Goal: Task Accomplishment & Management: Manage account settings

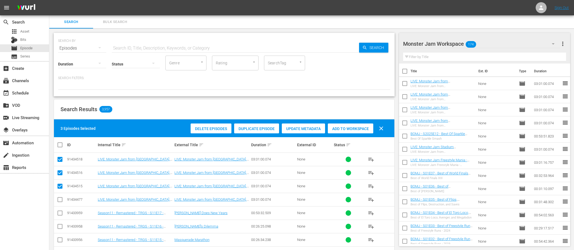
scroll to position [1, 0]
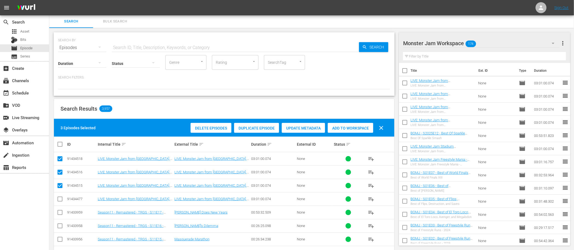
click at [299, 100] on div "Search Results 3,957" at bounding box center [224, 109] width 340 height 20
click at [300, 99] on div "Search Results 3,957 3 Episodes Selected Delete Episodes Duplicate Episode Upda…" at bounding box center [224, 233] width 341 height 268
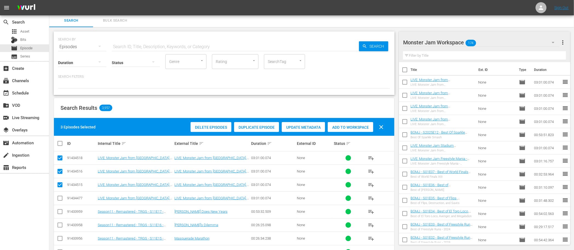
click at [346, 36] on div "SEARCH BY Search By Episodes Search ID, Title, Description, Keywords, or Catego…" at bounding box center [224, 44] width 332 height 20
click at [348, 28] on div "SEARCH BY Search By Episodes Search ID, Title, Description, Keywords, or Catego…" at bounding box center [224, 201] width 350 height 349
click at [390, 26] on div "Search Bulk Search" at bounding box center [311, 20] width 525 height 13
click at [176, 95] on div "SEARCH BY Search By Episodes Search ID, Title, Description, Keywords, or Catego…" at bounding box center [224, 201] width 350 height 349
click at [26, 45] on div "movie Episode" at bounding box center [22, 48] width 22 height 8
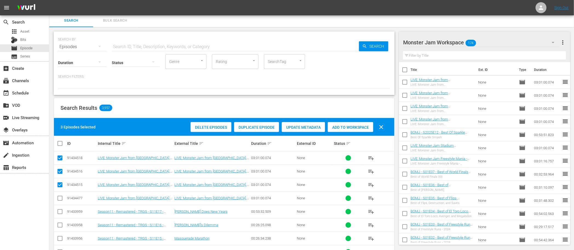
click at [507, 20] on div "Search Bulk Search" at bounding box center [311, 20] width 525 height 13
click at [396, 178] on div "SEARCH BY Search By Episodes Search ID, Title, Description, Keywords, or Catego…" at bounding box center [224, 201] width 350 height 349
click at [50, 94] on div "SEARCH BY Search By Episodes Search ID, Title, Description, Keywords, or Catego…" at bounding box center [224, 201] width 350 height 349
click at [398, 30] on div "SEARCH BY Search By Episodes Search ID, Title, Description, Keywords, or Catego…" at bounding box center [224, 201] width 350 height 349
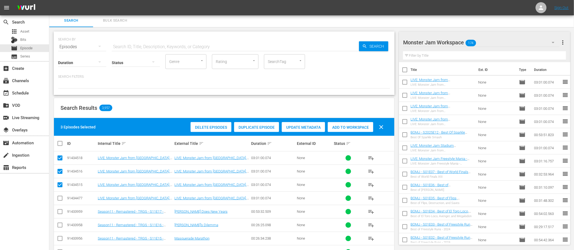
click at [398, 30] on div "SEARCH BY Search By Episodes Search ID, Title, Description, Keywords, or Catego…" at bounding box center [224, 201] width 350 height 349
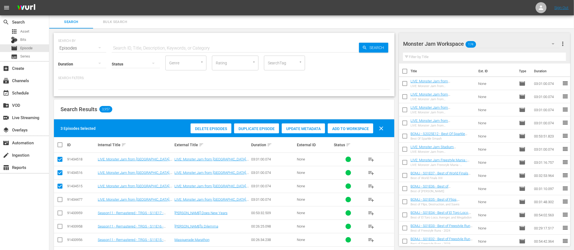
click at [398, 30] on div "SEARCH BY Search By Episodes Search ID, Title, Description, Keywords, or Catego…" at bounding box center [224, 202] width 350 height 349
click at [62, 199] on input "checkbox" at bounding box center [60, 200] width 7 height 7
click at [61, 199] on input "checkbox" at bounding box center [60, 200] width 7 height 7
checkbox input "false"
drag, startPoint x: 323, startPoint y: 17, endPoint x: 165, endPoint y: 50, distance: 161.8
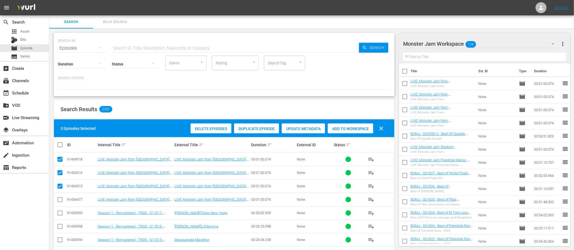
click at [323, 18] on div "Search Bulk Search" at bounding box center [311, 21] width 525 height 13
click at [25, 85] on div "subscriptions Channels" at bounding box center [24, 80] width 49 height 11
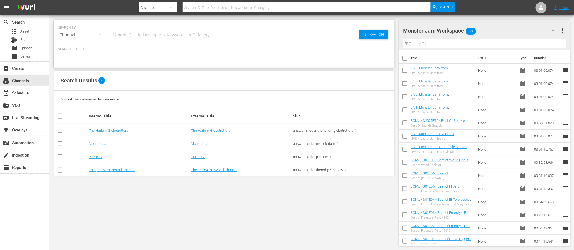
click at [397, 95] on div "SEARCH BY Search By Channels Search ID, Title, Description, Keywords, or Catego…" at bounding box center [224, 132] width 350 height 235
click at [396, 92] on div "SEARCH BY Search By Channels Search ID, Title, Description, Keywords, or Catego…" at bounding box center [224, 132] width 350 height 235
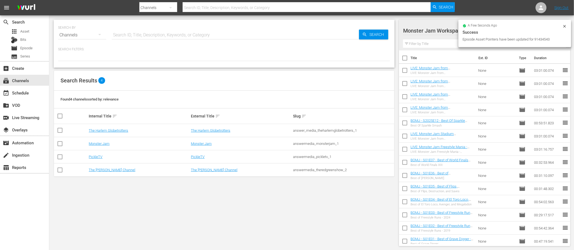
click at [396, 18] on div "SEARCH BY Search By Channels Search ID, Title, Description, Keywords, or Catego…" at bounding box center [224, 132] width 350 height 235
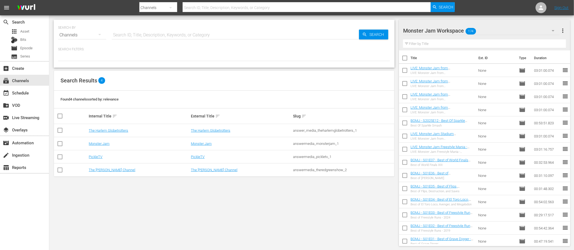
click at [396, 19] on div "SEARCH BY Search By Channels Search ID, Title, Description, Keywords, or Catego…" at bounding box center [224, 132] width 350 height 235
click at [396, 22] on div "SEARCH BY Search By Channels Search ID, Title, Description, Keywords, or Catego…" at bounding box center [224, 132] width 350 height 235
click at [97, 157] on link "PickleTV" at bounding box center [96, 157] width 14 height 4
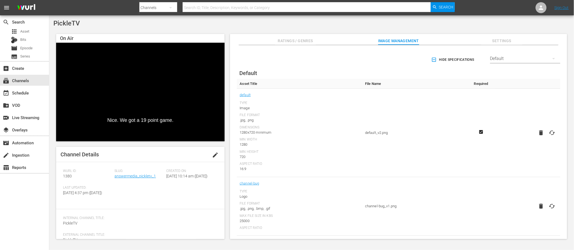
click at [297, 26] on div "PickleTV" at bounding box center [311, 23] width 516 height 8
click at [31, 90] on div "event_available Schedule" at bounding box center [24, 92] width 49 height 11
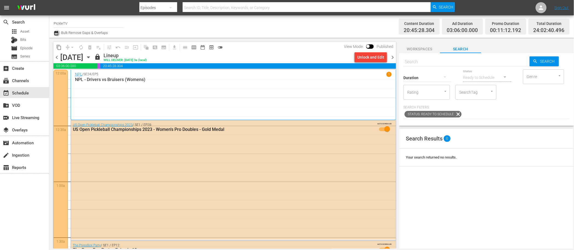
click at [57, 34] on icon "button" at bounding box center [56, 33] width 5 height 7
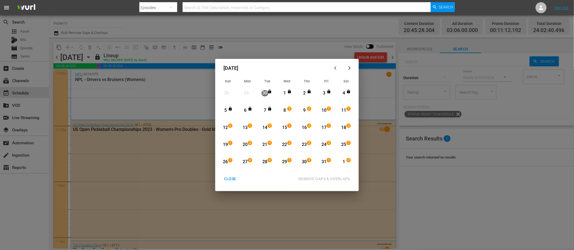
click at [209, 75] on div "October 2025 Sun Mon Tue Wed Thu Fri Sat 28 View Lineup 29 View Lineup 30 View …" at bounding box center [287, 125] width 574 height 250
click at [200, 84] on div "October 2025 Sun Mon Tue Wed Thu Fri Sat 28 View Lineup 29 View Lineup 30 View …" at bounding box center [287, 125] width 574 height 250
click at [213, 69] on div "October 2025 Sun Mon Tue Wed Thu Fri Sat 28 View Lineup 29 View Lineup 30 View …" at bounding box center [287, 125] width 574 height 250
click at [233, 178] on div "CLOSE" at bounding box center [230, 179] width 21 height 7
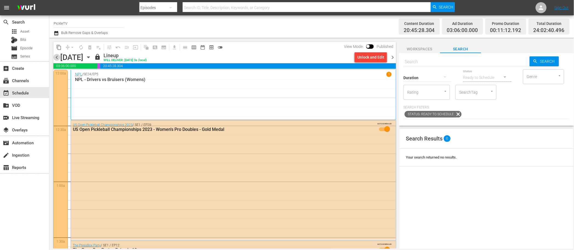
click at [56, 58] on span "chevron_left" at bounding box center [56, 57] width 7 height 7
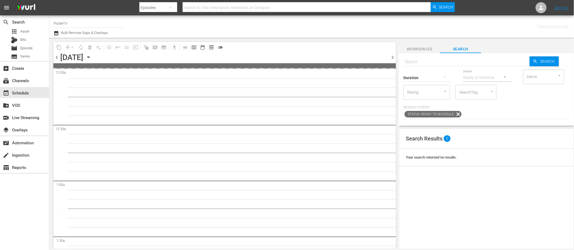
click at [56, 58] on span "chevron_left" at bounding box center [56, 57] width 7 height 7
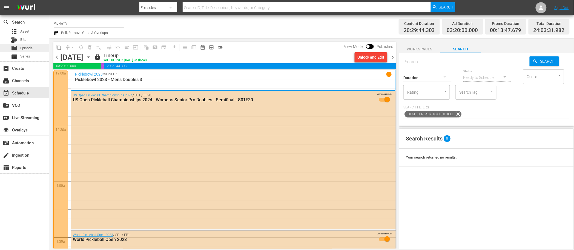
click at [38, 45] on div "movie Episode" at bounding box center [24, 48] width 49 height 8
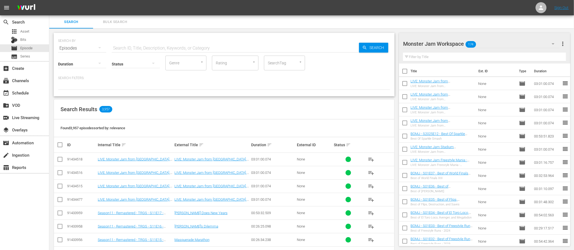
click at [494, 45] on div "Monster Jam Workspace 174" at bounding box center [481, 43] width 156 height 15
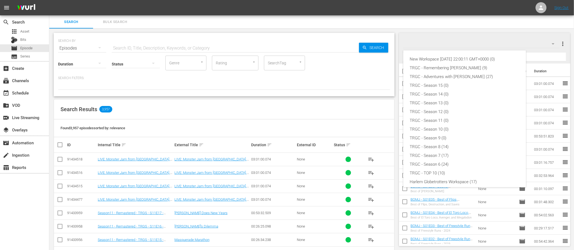
scroll to position [38, 0]
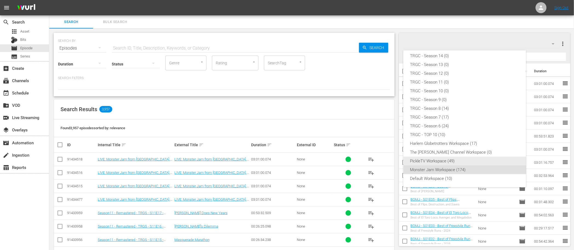
click at [436, 160] on div "PickleTV Workspace (49)" at bounding box center [465, 161] width 110 height 9
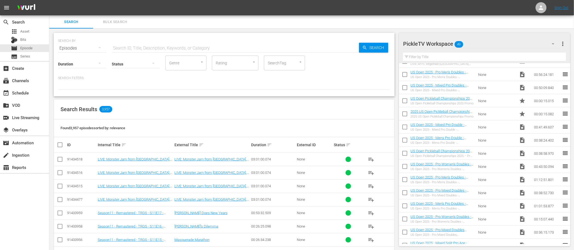
scroll to position [0, 0]
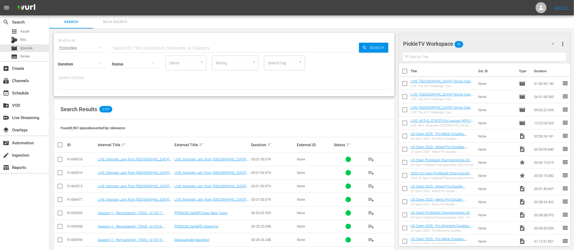
click at [431, 51] on div "Filter by Title" at bounding box center [484, 56] width 163 height 13
click at [430, 56] on input "text" at bounding box center [484, 57] width 163 height 9
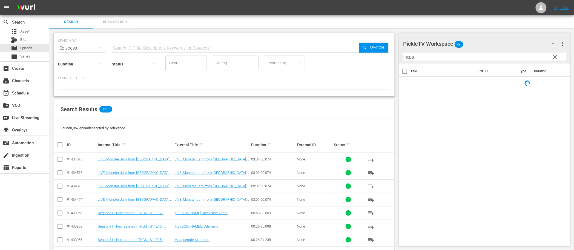
type input "ncpa"
drag, startPoint x: 554, startPoint y: 56, endPoint x: 530, endPoint y: 58, distance: 24.7
click at [554, 56] on span "clear" at bounding box center [555, 57] width 7 height 7
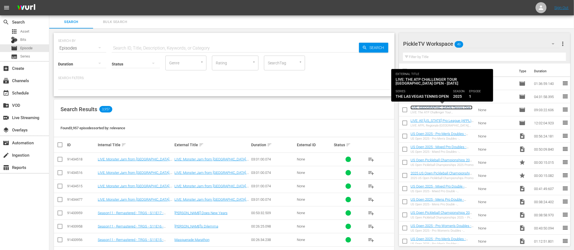
click at [451, 108] on link "LIVE: Las Vegas Tennis Open - 9/26/25 - 9hrs" at bounding box center [441, 109] width 62 height 8
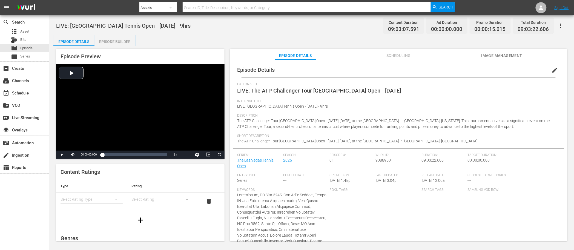
click at [327, 28] on div "LIVE: Las Vegas Tennis Open - 9/26/25 - 9hrs Content Duration 09:03:07.591 Ad D…" at bounding box center [311, 25] width 511 height 12
click at [560, 27] on icon "button" at bounding box center [560, 25] width 7 height 7
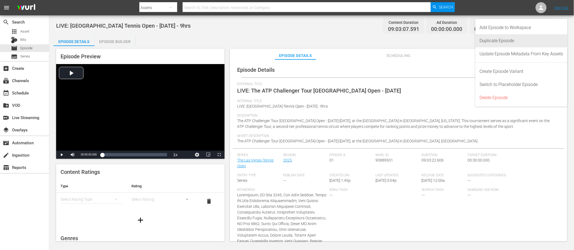
click at [527, 42] on div "Duplicate Episode" at bounding box center [522, 40] width 84 height 13
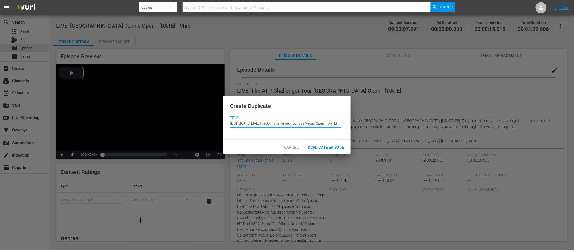
drag, startPoint x: 252, startPoint y: 123, endPoint x: 226, endPoint y: 122, distance: 25.2
click at [226, 122] on div "Create Duplicate Title Episode Title (DUPLICATE) LIVE: The ATP Challenger Tour …" at bounding box center [286, 118] width 127 height 44
drag, startPoint x: 239, startPoint y: 123, endPoint x: 324, endPoint y: 125, distance: 84.9
click at [324, 124] on input "LIVE: The ATP Challenger Tour Las Vegas Open - 9/26/25" at bounding box center [285, 123] width 111 height 13
drag, startPoint x: 304, startPoint y: 123, endPoint x: 313, endPoint y: 123, distance: 9.0
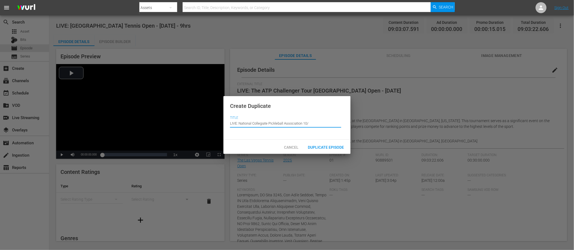
click at [312, 123] on input "LIVE: National Collegiate Pickleball Association 10/" at bounding box center [285, 123] width 111 height 13
type input "LIVE: National Collegiate Pickleball Association 10/4"
click at [320, 147] on span "Duplicate Episode" at bounding box center [325, 147] width 45 height 4
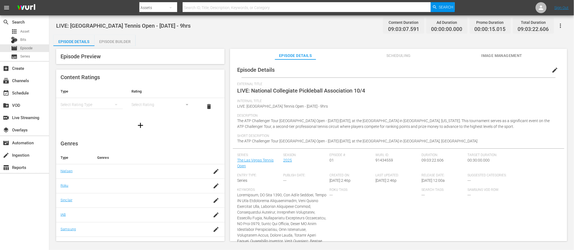
click at [548, 70] on button "edit" at bounding box center [554, 70] width 13 height 13
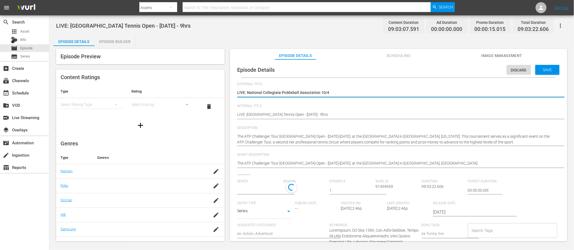
type input "The Las Vegas Tennis Open"
drag, startPoint x: 338, startPoint y: 93, endPoint x: 237, endPoint y: 91, distance: 100.5
click at [237, 91] on textarea "LIVE: National Collegiate Pickleball Association 10/4" at bounding box center [397, 93] width 320 height 7
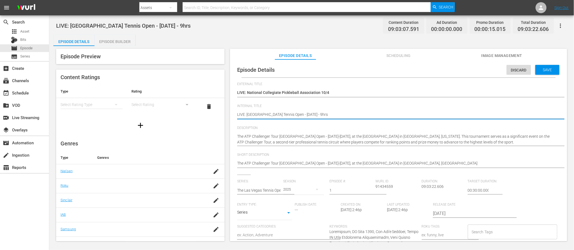
drag, startPoint x: 321, startPoint y: 114, endPoint x: 235, endPoint y: 112, distance: 85.7
paste textarea "National Collegiate Pickleball Association 10/4"
type textarea "LIVE: National Collegiate Pickleball Association 10/4"
click at [317, 114] on textarea "LIVE: Las Vegas Tennis Open - 9/26/25 - 9hrs" at bounding box center [397, 115] width 320 height 7
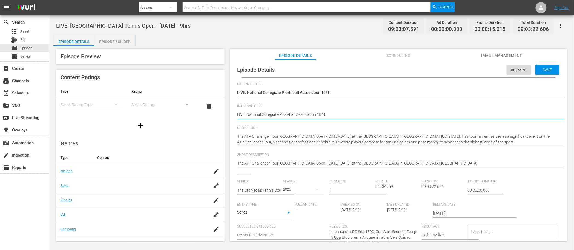
type textarea "LIVE: National Collegiate Pickleball Association -10/4"
type textarea "LIVE: National Collegiate Pickleball Association - 10/4"
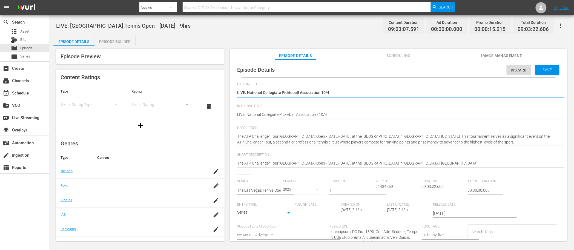
type textarea "LIVE: National Collegiate Pickleball Association 10/4/"
type textarea "LIVE: National Collegiate Pickleball Association 10/4/2"
type textarea "LIVE: National Collegiate Pickleball Association 10/4/20"
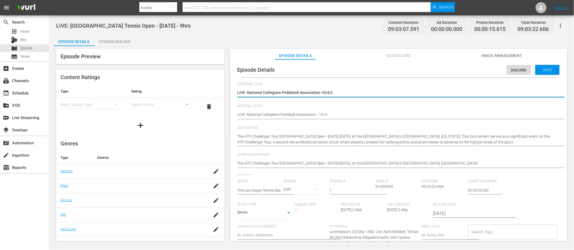
type textarea "LIVE: National Collegiate Pickleball Association 10/4/20"
type textarea "LIVE: National Collegiate Pickleball Association 10/4/202"
type textarea "LIVE: National Collegiate Pickleball Association [DATE]"
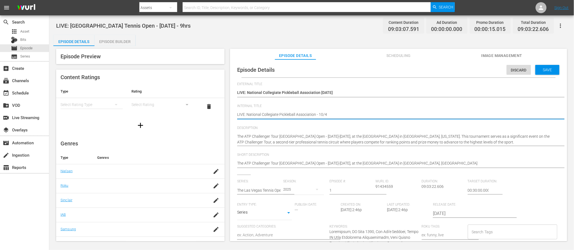
type textarea "LIVE: National Collegiate Pickleball Association - 10/4/"
type textarea "LIVE: National Collegiate Pickleball Association - 10/4/2"
type textarea "LIVE: National Collegiate Pickleball Association - 10/4/20"
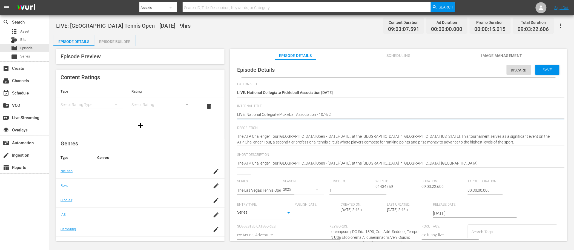
type textarea "LIVE: National Collegiate Pickleball Association - 10/4/20"
type textarea "LIVE: National Collegiate Pickleball Association - 10/4/202"
type textarea "LIVE: National Collegiate Pickleball Association - [DATE]"
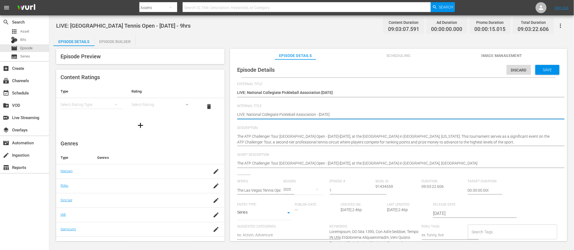
type textarea "LIVE: National Collegiate Pickleball Association - [DATE]"
type textarea "LIVE: National Collegiate Pickleball Association - 10/4/2025 -"
type textarea "LIVE: National Collegiate Pickleball Association - 10/4/2025 -N"
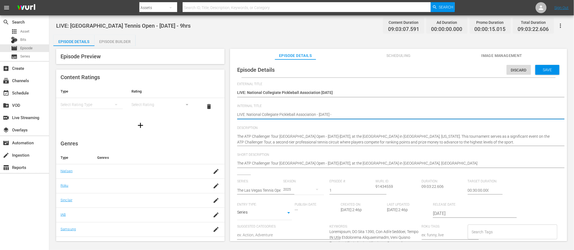
type textarea "LIVE: National Collegiate Pickleball Association - 10/4/2025 -N"
type textarea "LIVE: National Collegiate Pickleball Association - 10/4/2025 -No"
type textarea "LIVE: National Collegiate Pickleball Association - 10/4/2025 -Nob"
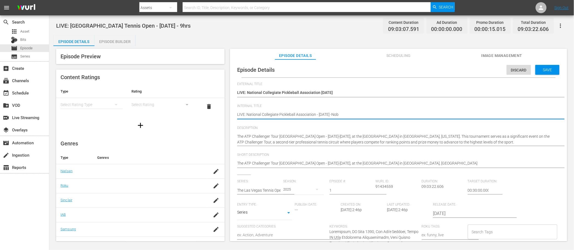
type textarea "LIVE: National Collegiate Pickleball Association - 10/4/2025 -Nobl"
type textarea "LIVE: National Collegiate Pickleball Association - 10/4/2025 -Noble"
type textarea "LIVE: National Collegiate Pickleball Association - 10/4/2025 -Nobles"
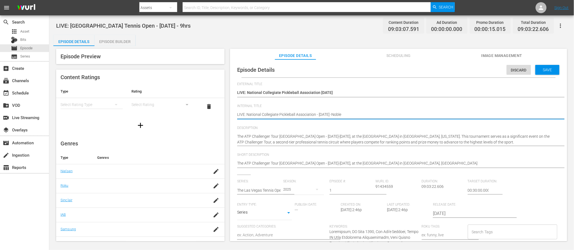
type textarea "LIVE: National Collegiate Pickleball Association - 10/4/2025 -Nobles"
type textarea "LIVE: National Collegiate Pickleball Association - 10/4/2025 -Noblesv"
type textarea "LIVE: National Collegiate Pickleball Association - 10/4/2025 -Noblesvi"
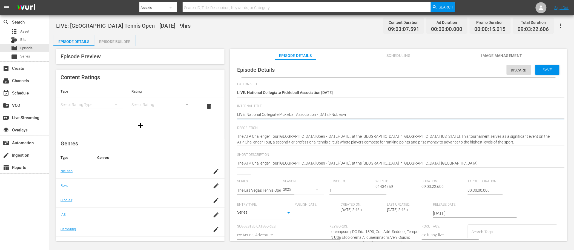
type textarea "LIVE: National Collegiate Pickleball Association - 10/4/2025 -Noblesvil"
type textarea "LIVE: National Collegiate Pickleball Association - 10/4/2025 -Noblesvill"
type textarea "LIVE: National Collegiate Pickleball Association - 10/4/2025 -Noblesville"
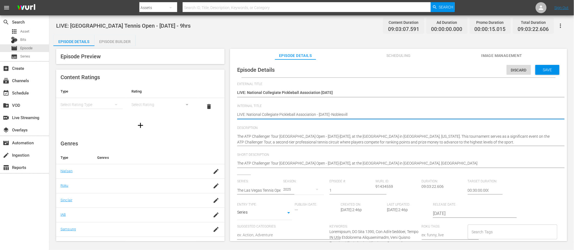
type textarea "LIVE: National Collegiate Pickleball Association - 10/4/2025 -Noblesville"
type textarea "LIVE: National Collegiate Pickleball Association - 10/4/2025 -Noblesville,"
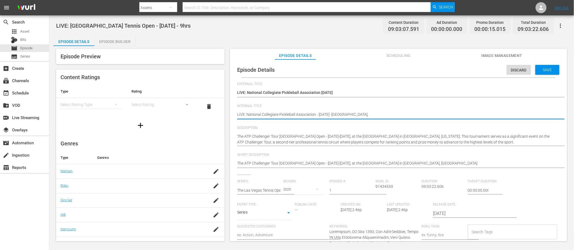
type textarea "LIVE: National Collegiate Pickleball Association - 10/4/2025 -Noblesville, I"
type textarea "LIVE: National Collegiate Pickleball Association - [DATE] -[GEOGRAPHIC_DATA], […"
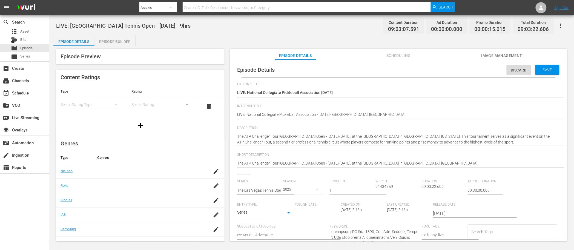
click at [366, 108] on div "LIVE: Las Vegas Tennis Open - 9/26/25 - 9hrs LIVE: Las Vegas Tennis Open - 9/26…" at bounding box center [397, 114] width 320 height 13
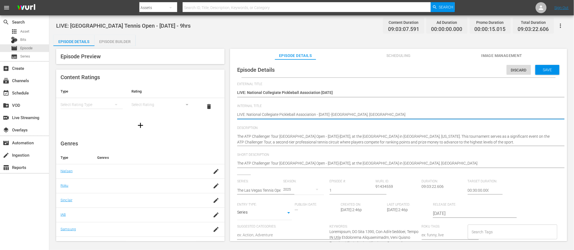
drag, startPoint x: 370, startPoint y: 113, endPoint x: 224, endPoint y: 115, distance: 146.2
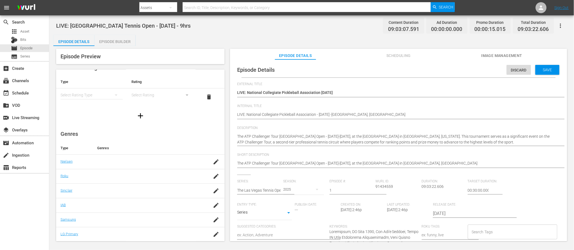
scroll to position [10, 0]
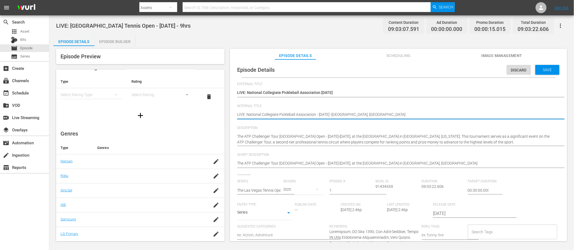
click at [378, 114] on textarea "LIVE: Las Vegas Tennis Open - 9/26/25 - 9hrs" at bounding box center [397, 115] width 320 height 7
drag, startPoint x: 373, startPoint y: 115, endPoint x: 232, endPoint y: 113, distance: 141.3
click at [232, 112] on div "Episode Details Discard Save External Title LIVE: National Collegiate Picklebal…" at bounding box center [398, 152] width 337 height 187
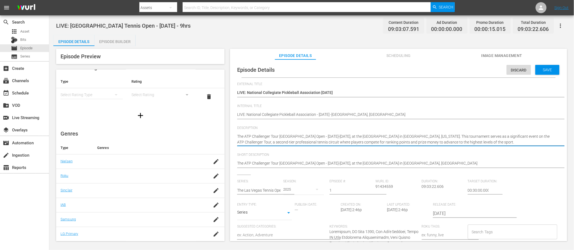
drag, startPoint x: 237, startPoint y: 136, endPoint x: 433, endPoint y: 136, distance: 196.0
click at [433, 136] on textarea "The ATP Challenger Tour Las Vegas Open - September 22-28, 2025, at the Darling …" at bounding box center [397, 139] width 320 height 11
paste textarea "LIVE: National Collegiate Pickleball Association - [DATE] -[GEOGRAPHIC_DATA], […"
type textarea "LIVE: National Collegiate Pickleball Association - 10/4/2025 -Noblesville, IN. …"
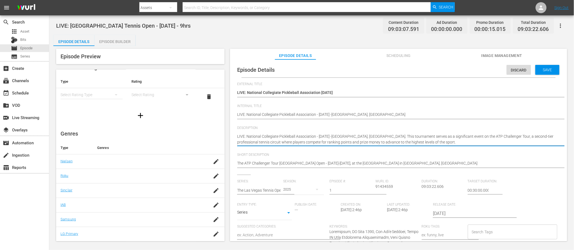
drag, startPoint x: 364, startPoint y: 136, endPoint x: 367, endPoint y: 136, distance: 3.0
click at [367, 136] on textarea "The ATP Challenger Tour Las Vegas Open - September 22-28, 2025, at the Darling …" at bounding box center [397, 139] width 320 height 11
click at [373, 136] on textarea "The ATP Challenger Tour Las Vegas Open - September 22-28, 2025, at the Darling …" at bounding box center [397, 139] width 320 height 11
click at [379, 136] on textarea "The ATP Challenger Tour Las Vegas Open - September 22-28, 2025, at the Darling …" at bounding box center [397, 139] width 320 height 11
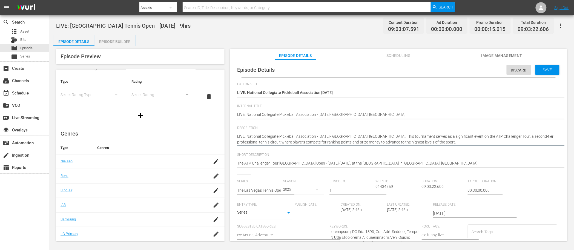
type textarea "LIVE: National Collegiate Pickleball Association - 10/4/2025 -Noblesville, IN. …"
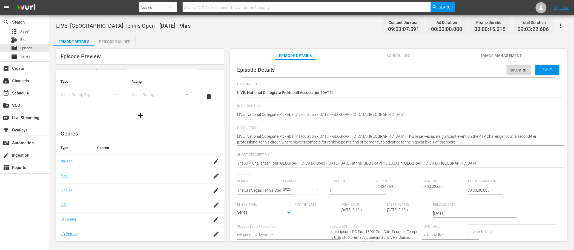
type textarea "LIVE: National Collegiate Pickleball Association - 10/4/2025 -Noblesville, IN. …"
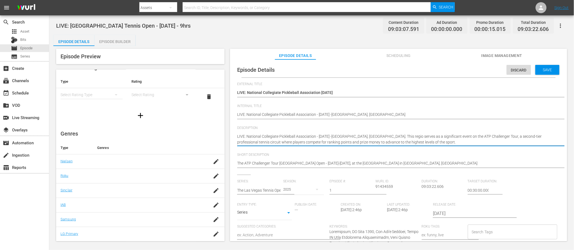
type textarea "LIVE: National Collegiate Pickleball Association - 10/4/2025 -Noblesville, IN. …"
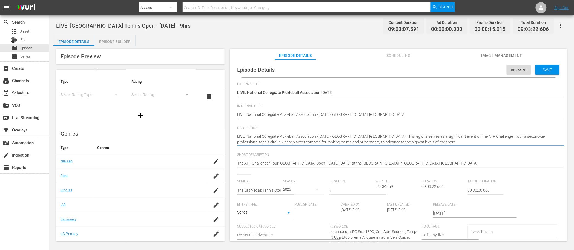
type textarea "LIVE: National Collegiate Pickleball Association - 10/4/2025 -Noblesville, IN. …"
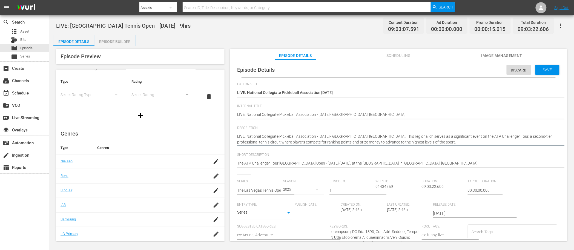
type textarea "LIVE: National Collegiate Pickleball Association - 10/4/2025 -Noblesville, IN. …"
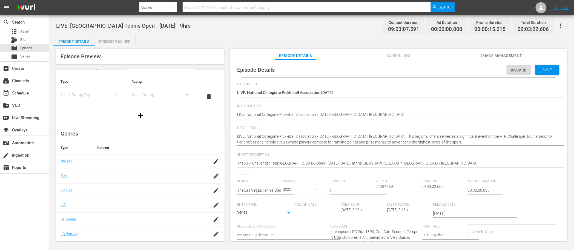
type textarea "LIVE: National Collegiate Pickleball Association - 10/4/2025 -Noblesville, IN. …"
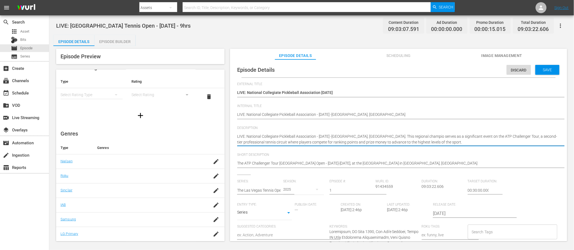
type textarea "LIVE: National Collegiate Pickleball Association - 10/4/2025 -Noblesville, IN. …"
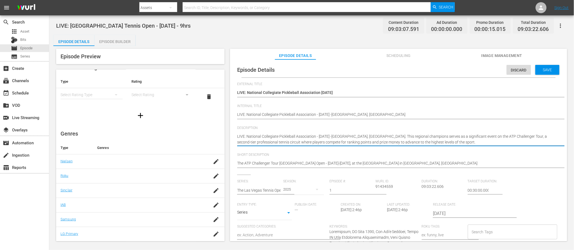
type textarea "LIVE: National Collegiate Pickleball Association - 10/4/2025 -Noblesville, IN. …"
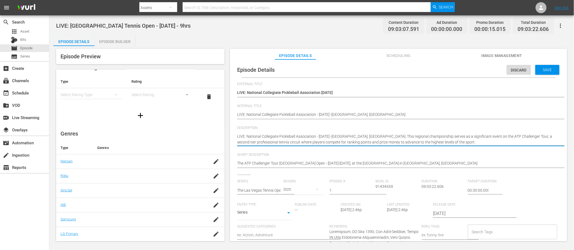
type textarea "LIVE: National Collegiate Pickleball Association - 10/4/2025 -Noblesville, IN. …"
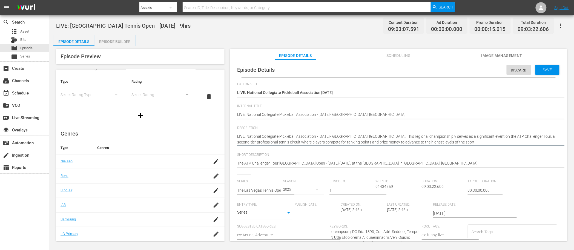
type textarea "LIVE: National Collegiate Pickleball Association - 10/4/2025 -Noblesville, IN. …"
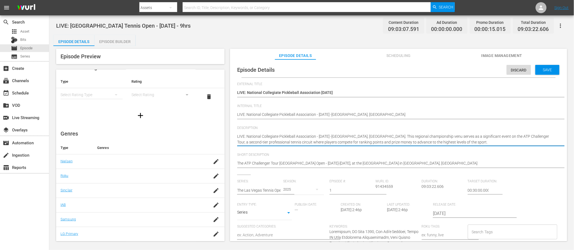
type textarea "LIVE: National Collegiate Pickleball Association - 10/4/2025 -Noblesville, IN. …"
click at [466, 137] on textarea "The ATP Challenger Tour Las Vegas Open - September 22-28, 2025, at the Darling …" at bounding box center [397, 139] width 320 height 11
type textarea "LIVE: National Collegiate Pickleball Association - 10/4/2025 -Noblesville, IN. …"
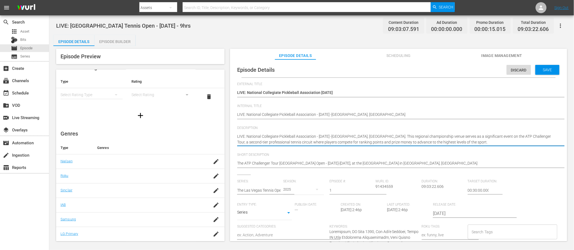
type textarea "LIVE: National Collegiate Pickleball Association - 10/4/2025 -Noblesville, IN. …"
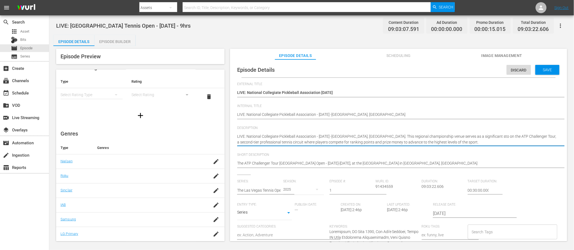
type textarea "LIVE: National Collegiate Pickleball Association - 10/4/2025 -Noblesville, IN. …"
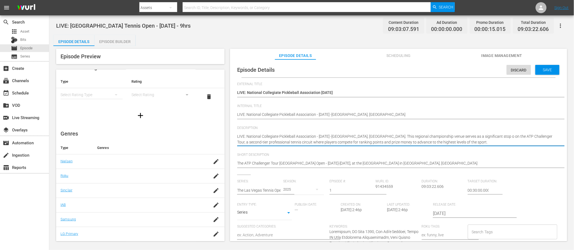
type textarea "LIVE: National Collegiate Pickleball Association - 10/4/2025 -Noblesville, IN. …"
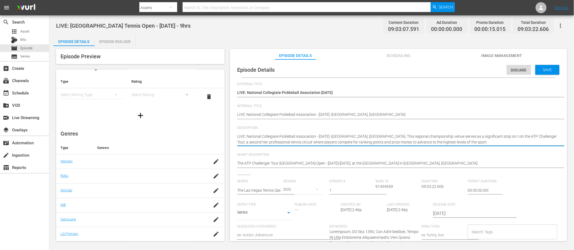
type textarea "LIVE: National Collegiate Pickleball Association - 10/4/2025 -Noblesville, IN. …"
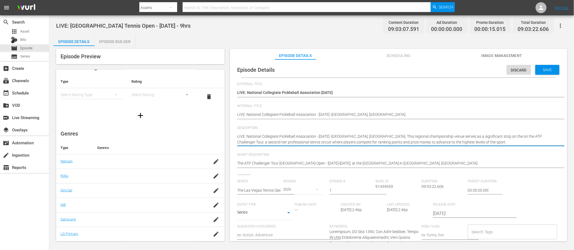
type textarea "LIVE: National Collegiate Pickleball Association - 10/4/2025 -Noblesville, IN. …"
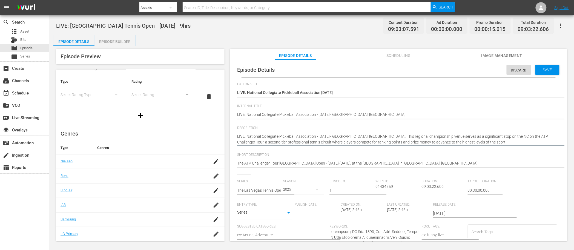
type textarea "LIVE: National Collegiate Pickleball Association - 10/4/2025 -Noblesville, IN. …"
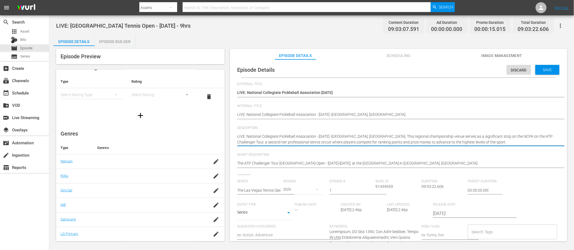
type textarea "LIVE: National Collegiate Pickleball Association - 10/4/2025 -Noblesville, IN. …"
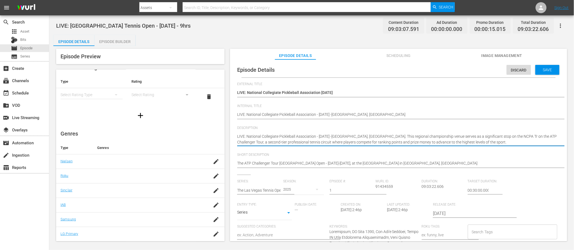
type textarea "LIVE: National Collegiate Pickleball Association - 10/4/2025 -Noblesville, IN. …"
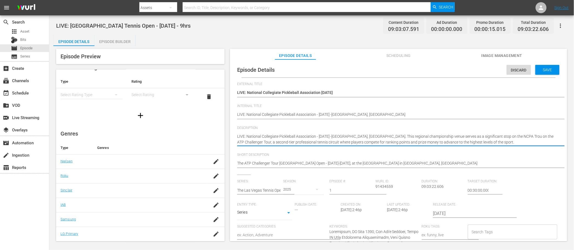
type textarea "LIVE: National Collegiate Pickleball Association - 10/4/2025 -Noblesville, IN. …"
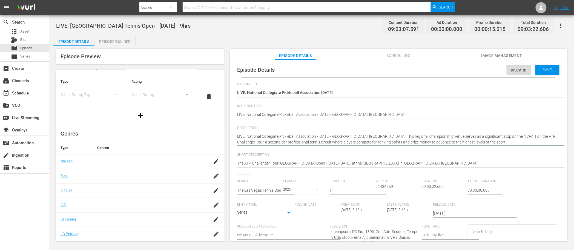
type textarea "LIVE: National Collegiate Pickleball Association - 10/4/2025 -Noblesville, IN. …"
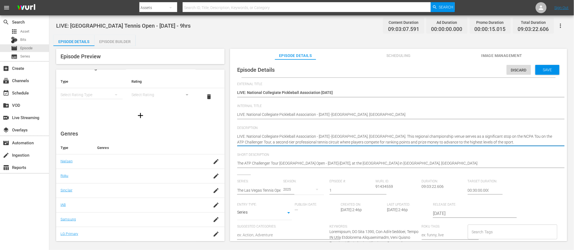
type textarea "LIVE: National Collegiate Pickleball Association - 10/4/2025 -Noblesville, IN. …"
drag, startPoint x: 520, startPoint y: 141, endPoint x: 498, endPoint y: 138, distance: 22.4
click at [498, 138] on textarea "The ATP Challenger Tour Las Vegas Open - September 22-28, 2025, at the Darling …" at bounding box center [397, 139] width 320 height 11
type textarea "LIVE: National Collegiate Pickleball Association - 10/4/2025 -Noblesville, IN. …"
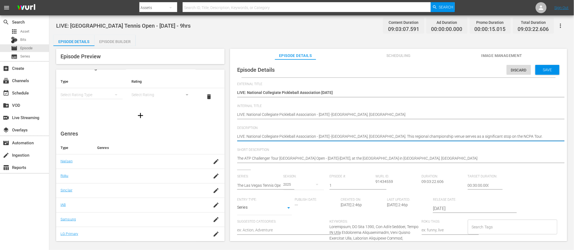
drag, startPoint x: 462, startPoint y: 136, endPoint x: 240, endPoint y: 142, distance: 222.4
type textarea "LIVE: National Collegiate Pickleball Association - 10/4/2025 -Noblesville, IN. …"
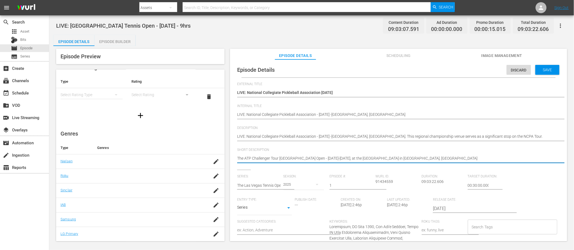
click at [249, 159] on textarea "The ATP Challenger Tour Las Vegas Open - September 22-28, 2025, at the Darling …" at bounding box center [397, 159] width 320 height 7
paste textarea "LIVE: National Collegiate Pickleball Association - 10/4/2025 -Noblesville, IN. …"
type textarea "LIVE: National Collegiate Pickleball Association - 10/4/2025 -Noblesville, IN. …"
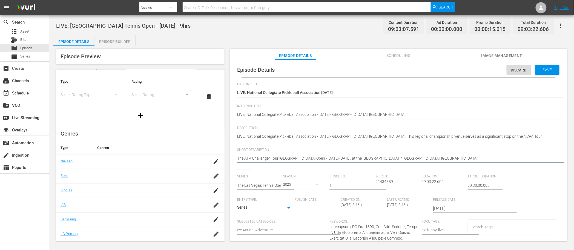
type textarea "LIVE: National Collegiate Pickleball Association - 10/4/2025 -Noblesville, IN. …"
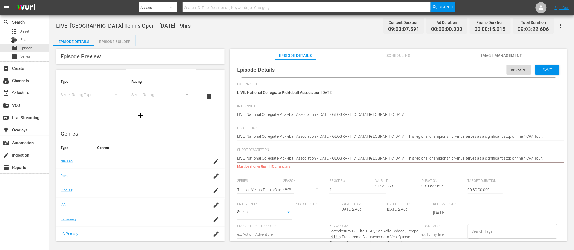
click at [339, 157] on textarea "The ATP Challenger Tour Las Vegas Open - September 22-28, 2025, at the Darling …" at bounding box center [397, 159] width 320 height 7
type textarea "LIVE: National Collegiate Pickleball Association - 10/4/2025 Noblesville, IN. T…"
type textarea "LIVE: National Collegiate Pickleball Association - 10/4/2025 fNoblesville, IN. …"
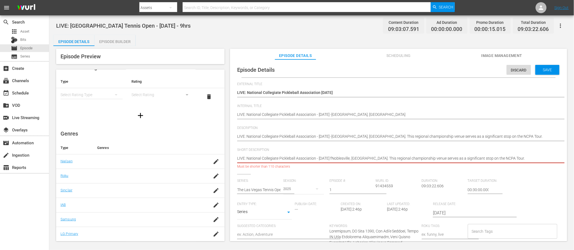
type textarea "LIVE: National Collegiate Pickleball Association - 10/4/2025 frNoblesville, IN.…"
type textarea "LIVE: National Collegiate Pickleball Association - 10/4/2025 froNoblesville, IN…"
type textarea "LIVE: National Collegiate Pickleball Association - 10/4/2025 fromNoblesville, I…"
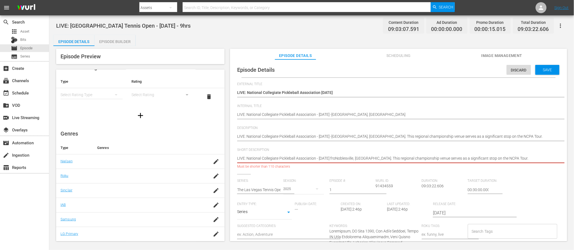
type textarea "LIVE: National Collegiate Pickleball Association - 10/4/2025 fromNoblesville, I…"
type textarea "LIVE: National Collegiate Pickleball Association - 10/4/2025 from Noblesville, …"
type textarea "LIVE: National Collegiate Pickleball Association - 10/4/2025 from PNoblesville,…"
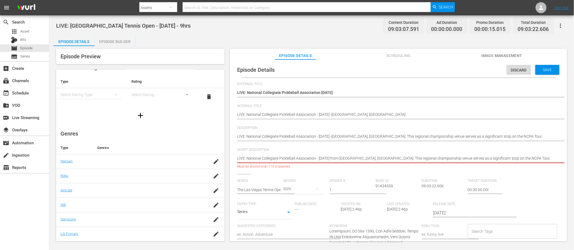
type textarea "LIVE: National Collegiate Pickleball Association - 10/4/2025 from PiNoblesville…"
type textarea "LIVE: National Collegiate Pickleball Association - 10/4/2025 from PicNoblesvill…"
type textarea "LIVE: National Collegiate Pickleball Association - 10/4/2025 from PickNoblesvil…"
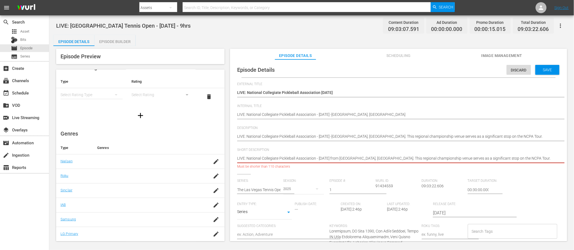
type textarea "LIVE: National Collegiate Pickleball Association - 10/4/2025 from PickNoblesvil…"
type textarea "LIVE: National Collegiate Pickleball Association - 10/4/2025 from PicklNoblesvi…"
type textarea "LIVE: National Collegiate Pickleball Association - 10/4/2025 from PickleNoblesv…"
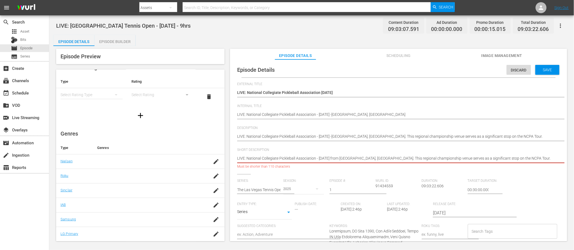
type textarea "LIVE: National Collegiate Pickleball Association - 10/4/2025 from PickleRNobles…"
click at [346, 158] on textarea "The ATP Challenger Tour Las Vegas Open - September 22-28, 2025, at the Darling …" at bounding box center [397, 159] width 320 height 7
click at [363, 158] on textarea "The ATP Challenger Tour Las Vegas Open - September 22-28, 2025, at the Darling …" at bounding box center [397, 159] width 320 height 7
drag, startPoint x: 407, startPoint y: 158, endPoint x: 549, endPoint y: 156, distance: 141.3
click at [549, 156] on textarea "The ATP Challenger Tour Las Vegas Open - September 22-28, 2025, at the Darling …" at bounding box center [397, 159] width 320 height 7
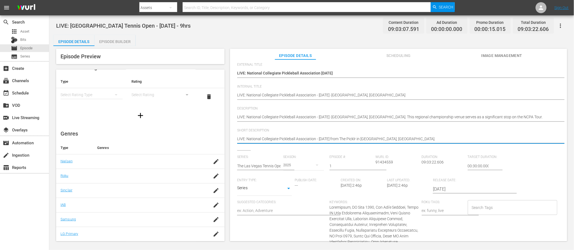
scroll to position [21, 0]
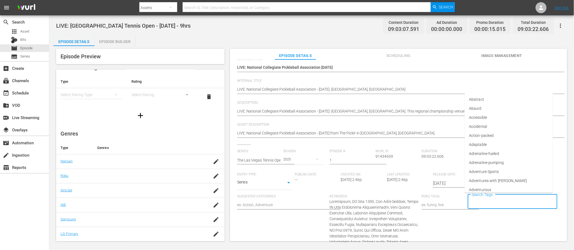
click at [513, 198] on input "Search Tags" at bounding box center [508, 202] width 76 height 10
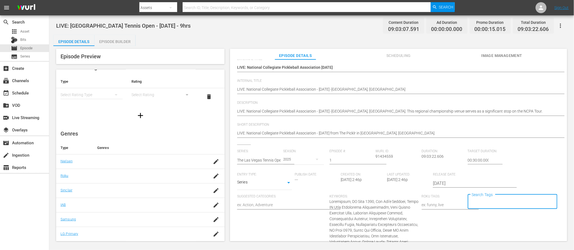
click at [496, 202] on input "Search Tags" at bounding box center [508, 202] width 76 height 10
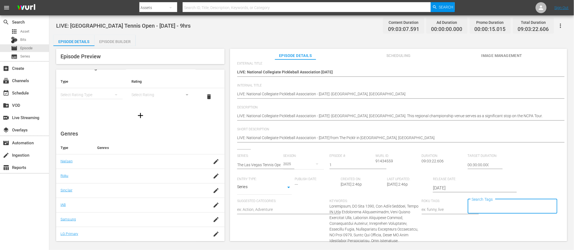
scroll to position [0, 0]
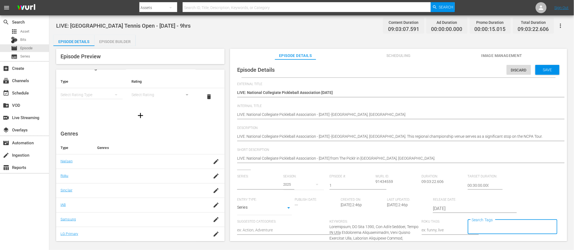
click at [257, 182] on input "text" at bounding box center [258, 185] width 43 height 13
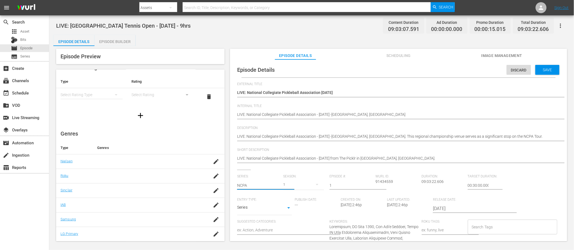
drag, startPoint x: 238, startPoint y: 185, endPoint x: 235, endPoint y: 185, distance: 3.0
click at [246, 197] on div "National Collegiate Pickleball Association (NCPA)" at bounding box center [283, 200] width 83 height 13
click at [333, 186] on input "1" at bounding box center [350, 185] width 43 height 13
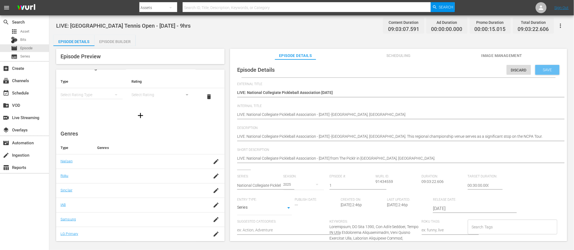
click at [542, 72] on div "Save" at bounding box center [547, 70] width 24 height 10
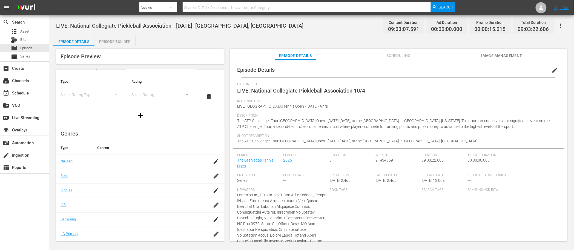
click at [110, 41] on div "Episode Builder" at bounding box center [114, 41] width 41 height 13
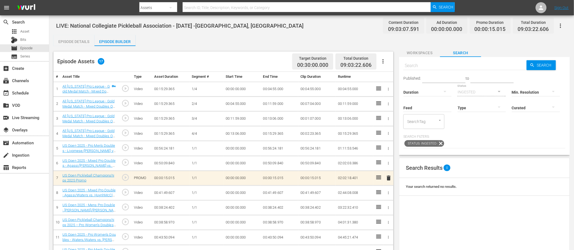
click at [75, 43] on div "Episode Details" at bounding box center [73, 41] width 41 height 13
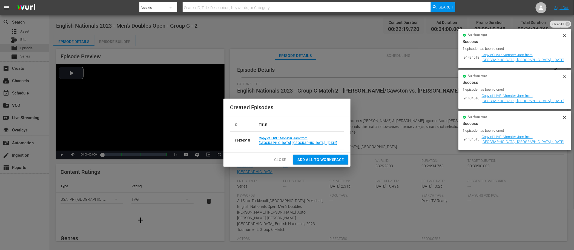
click at [275, 160] on span "Close" at bounding box center [280, 159] width 12 height 7
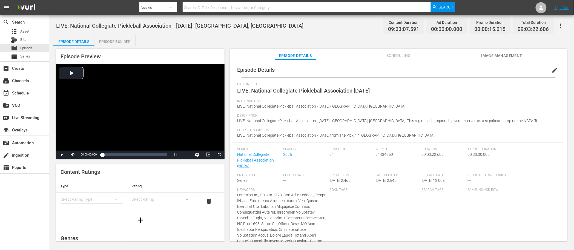
click at [499, 117] on span "Description" at bounding box center [397, 116] width 320 height 4
click at [500, 121] on div "Description LIVE: National Collegiate Pickleball Association - 10/4/2025 -Noble…" at bounding box center [398, 121] width 323 height 15
click at [387, 126] on div "Description LIVE: National Collegiate Pickleball Association - 10/4/2025 -Noble…" at bounding box center [398, 120] width 323 height 15
click at [552, 69] on span "edit" at bounding box center [555, 69] width 7 height 7
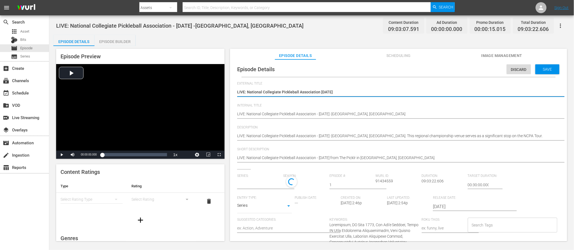
type input "National Collegiate Pickleball Association (NCPA)"
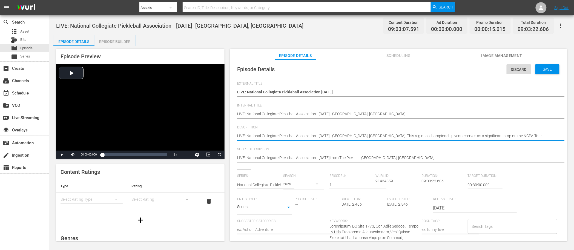
type textarea "LIVE: National Collegiate Pickleball Association - 10/4/2025 Noblesville, IN. T…"
type textarea "LIVE: National Collegiate Pickleball Association - 10/4/2025 fNoblesville, IN. …"
type textarea "LIVE: National Collegiate Pickleball Association - 10/4/2025 frNoblesville, IN.…"
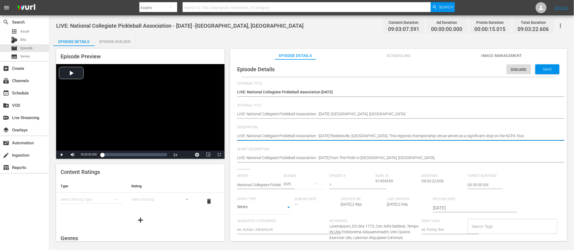
type textarea "LIVE: National Collegiate Pickleball Association - 10/4/2025 frNoblesville, IN.…"
type textarea "LIVE: National Collegiate Pickleball Association - 10/4/2025 froNoblesville, IN…"
type textarea "LIVE: National Collegiate Pickleball Association - 10/4/2025 fromNoblesville, I…"
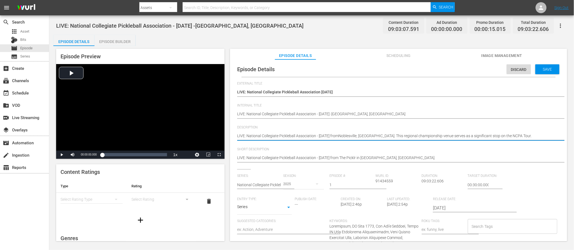
type textarea "LIVE: National Collegiate Pickleball Association - 10/4/2025 from Noblesville, …"
type textarea "LIVE: National Collegiate Pickleball Association - 10/4/2025 from TNoblesville,…"
type textarea "LIVE: National Collegiate Pickleball Association - 10/4/2025 from ThNoblesville…"
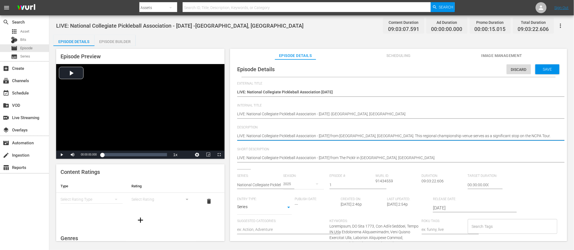
type textarea "LIVE: National Collegiate Pickleball Association - 10/4/2025 from ThNoblesville…"
type textarea "LIVE: National Collegiate Pickleball Association - 10/4/2025 from TheNoblesvill…"
type textarea "LIVE: National Collegiate Pickleball Association - 10/4/2025 from The Noblesvil…"
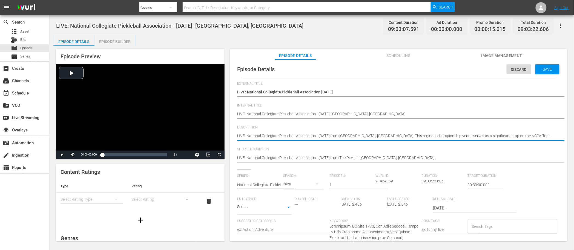
type textarea "LIVE: National Collegiate Pickleball Association - 10/4/2025 from The PNoblesvi…"
type textarea "LIVE: National Collegiate Pickleball Association - 10/4/2025 from The PiNoblesv…"
type textarea "LIVE: National Collegiate Pickleball Association - 10/4/2025 from The PicNobles…"
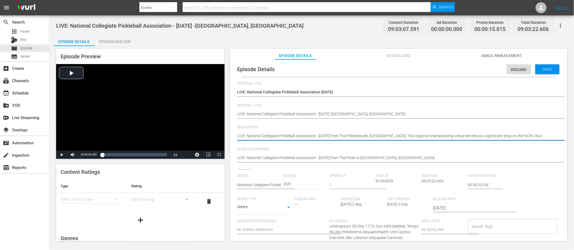
type textarea "LIVE: National Collegiate Pickleball Association - 10/4/2025 from The PicNobles…"
type textarea "LIVE: National Collegiate Pickleball Association - 10/4/2025 from The PickNoble…"
type textarea "LIVE: National Collegiate Pickleball Association - 10/4/2025 from The PicklNobl…"
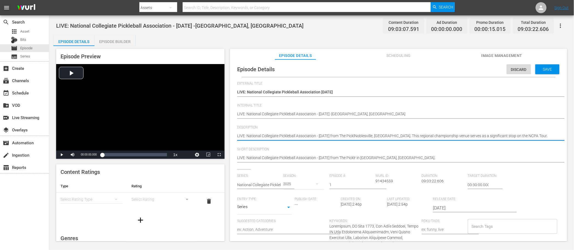
type textarea "LIVE: National Collegiate Pickleball Association - 10/4/2025 from The PicklrNob…"
type textarea "LIVE: National Collegiate Pickleball Association - 10/4/2025 from The Picklr No…"
type textarea "LIVE: National Collegiate Pickleball Association - 10/4/2025 from The Picklr iN…"
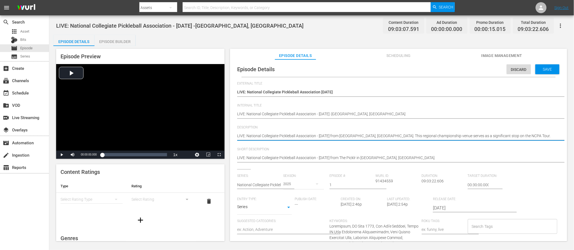
type textarea "LIVE: National Collegiate Pickleball Association - 10/4/2025 from The Picklr iN…"
type textarea "LIVE: National Collegiate Pickleball Association - 10/4/2025 from The Picklr in…"
type textarea "LIVE: National Collegiate Pickleball Association - [DATE] from The Picklr in [G…"
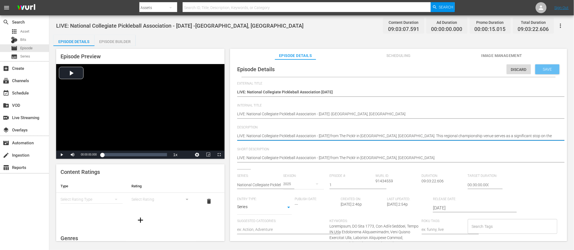
click at [541, 70] on span "Save" at bounding box center [548, 69] width 18 height 4
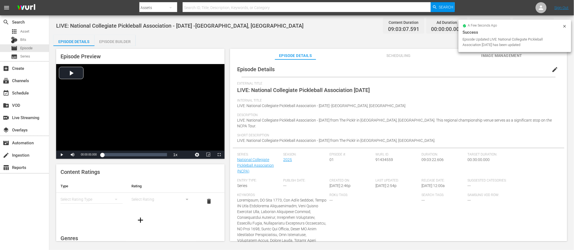
click at [328, 43] on div "Episode Details Episode Builder Episode Preview Video Player is loading. Play V…" at bounding box center [311, 140] width 516 height 211
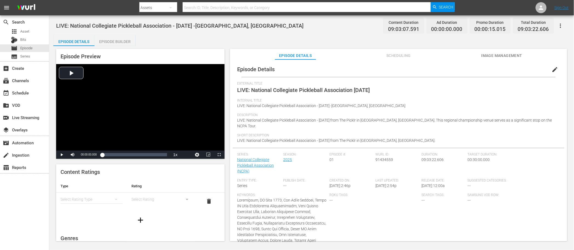
click at [338, 30] on div "LIVE: National Collegiate Pickleball Association - 10/4/2025 -Noblesville, IN C…" at bounding box center [311, 25] width 511 height 12
click at [329, 31] on div "LIVE: National Collegiate Pickleball Association - 10/4/2025 -Noblesville, IN C…" at bounding box center [311, 25] width 511 height 12
click at [121, 43] on div "Episode Builder" at bounding box center [114, 41] width 41 height 13
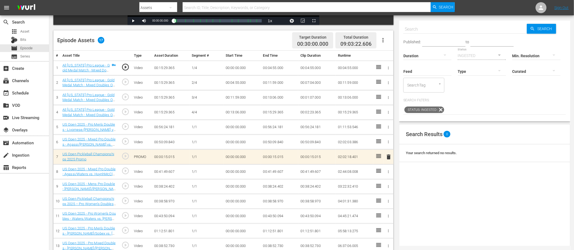
scroll to position [196, 0]
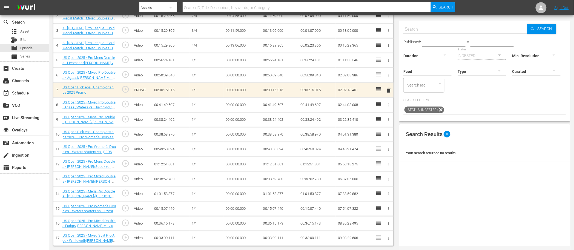
click at [389, 194] on icon "button" at bounding box center [388, 194] width 4 height 4
click at [377, 211] on span "DELETE ASSET" at bounding box center [370, 213] width 34 height 5
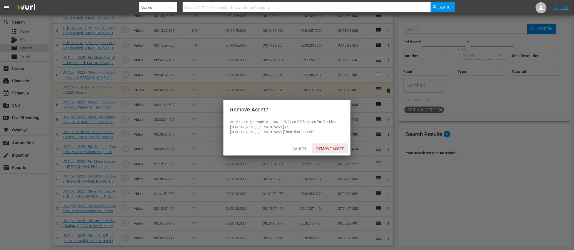
click at [336, 146] on span "Remove Asset" at bounding box center [330, 148] width 36 height 4
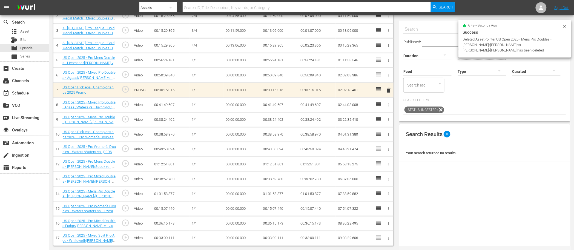
scroll to position [181, 0]
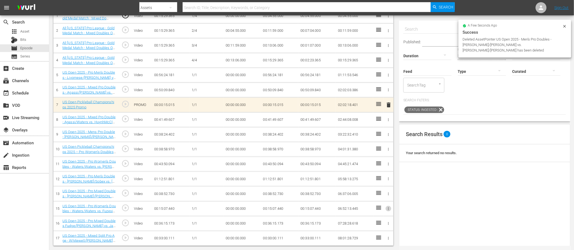
click at [388, 209] on icon "button" at bounding box center [388, 208] width 1 height 3
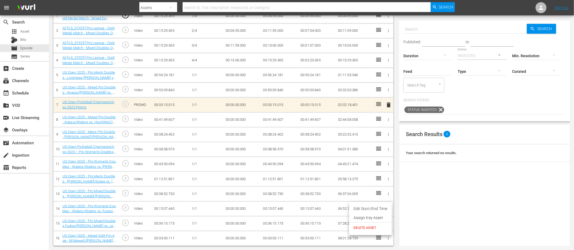
click at [376, 225] on span "DELETE ASSET" at bounding box center [370, 227] width 34 height 5
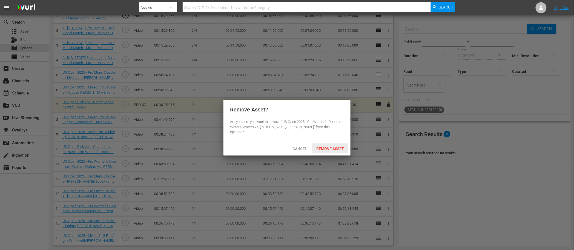
click at [333, 146] on span "Remove Asset" at bounding box center [330, 148] width 36 height 4
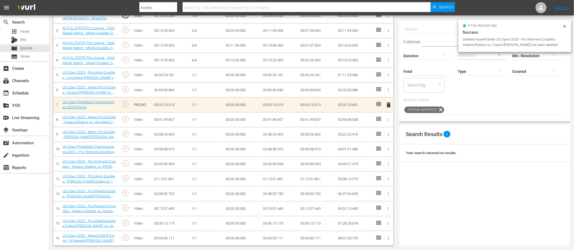
scroll to position [166, 0]
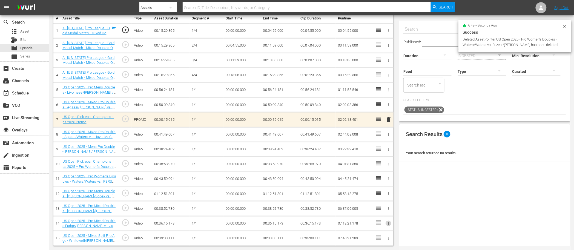
click at [388, 223] on icon "button" at bounding box center [388, 224] width 4 height 4
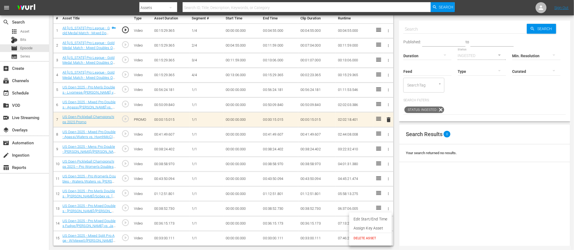
click at [380, 237] on span "DELETE ASSET" at bounding box center [370, 238] width 34 height 5
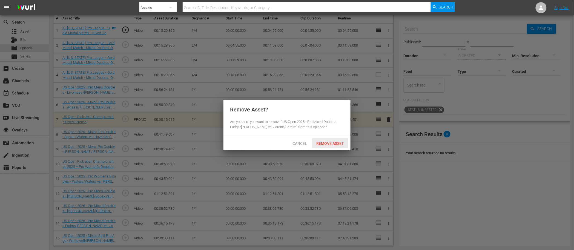
click at [325, 144] on span "Remove Asset" at bounding box center [330, 143] width 36 height 4
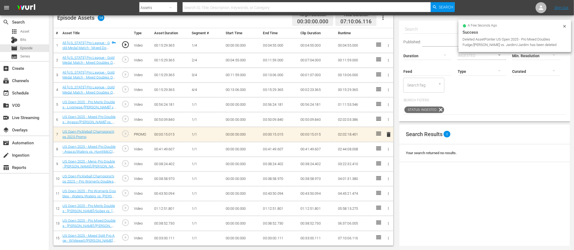
scroll to position [152, 0]
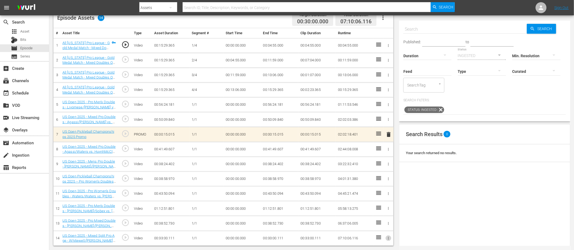
click at [389, 239] on icon "button" at bounding box center [388, 238] width 1 height 3
click at [384, 239] on span "DELETE ASSET" at bounding box center [370, 238] width 34 height 5
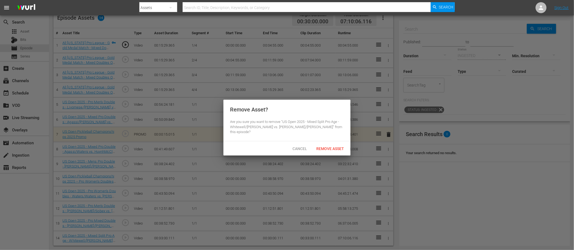
click at [334, 146] on span "Remove Asset" at bounding box center [330, 148] width 36 height 4
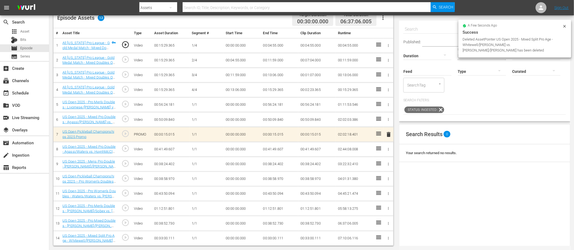
scroll to position [142, 0]
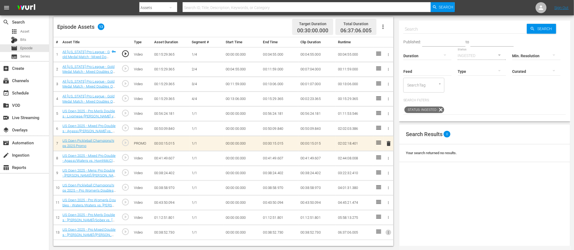
click at [387, 231] on icon "button" at bounding box center [388, 233] width 4 height 4
click at [378, 236] on span "DELETE ASSET" at bounding box center [370, 238] width 34 height 5
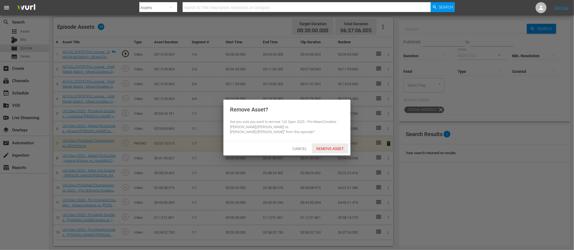
click at [333, 146] on span "Remove Asset" at bounding box center [330, 148] width 36 height 4
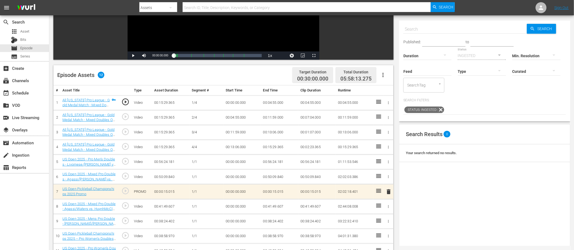
scroll to position [0, 0]
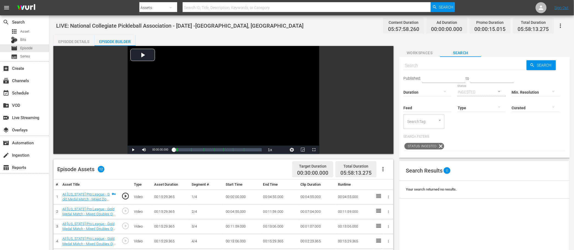
click at [70, 41] on div "Episode Details" at bounding box center [73, 41] width 41 height 13
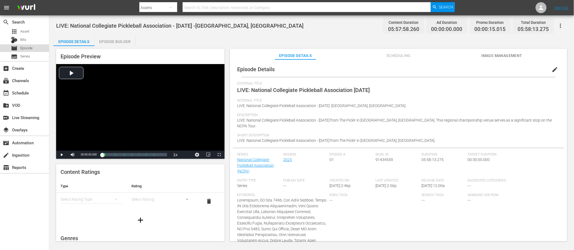
click at [38, 48] on div "movie Episode" at bounding box center [24, 48] width 49 height 8
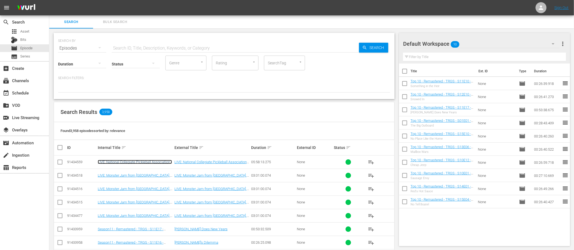
click at [134, 161] on link "LIVE: National Collegiate Pickleball Association - [DATE] -[GEOGRAPHIC_DATA], […" at bounding box center [135, 166] width 74 height 12
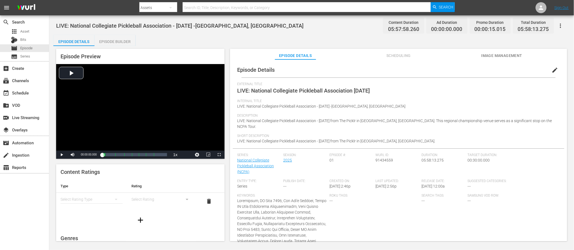
click at [319, 40] on div "Episode Details Episode Builder Episode Preview Video Player is loading. Play V…" at bounding box center [311, 140] width 516 height 211
click at [120, 41] on div "Episode Builder" at bounding box center [114, 41] width 41 height 13
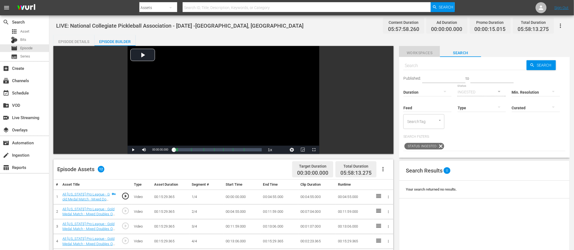
click at [417, 55] on span "Workspaces" at bounding box center [419, 53] width 41 height 7
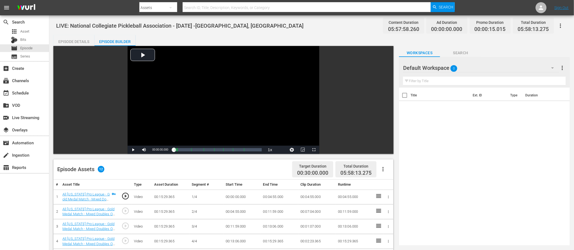
click at [440, 82] on input "text" at bounding box center [484, 81] width 163 height 9
click at [469, 67] on div "Default Workspace 0" at bounding box center [481, 67] width 156 height 15
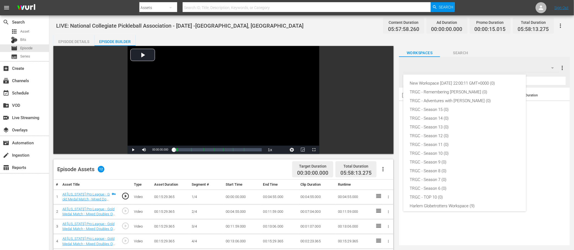
scroll to position [38, 0]
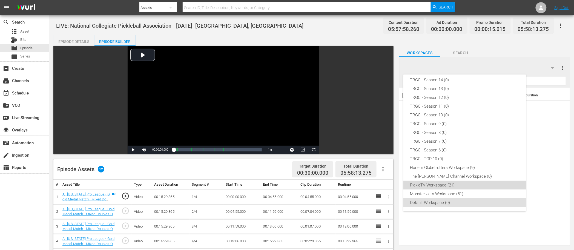
click at [444, 186] on div "PickleTV Workspace (21)" at bounding box center [465, 185] width 110 height 9
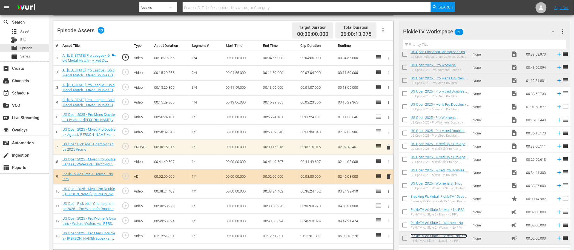
scroll to position [0, 0]
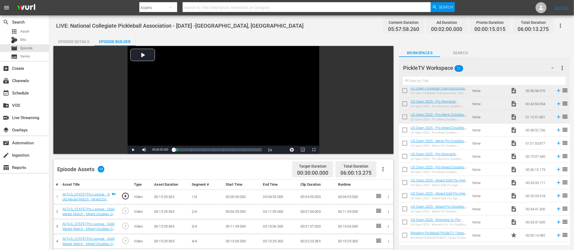
click at [345, 33] on div "LIVE: National Collegiate Pickleball Association - 10/4/2025 -Noblesville, IN C…" at bounding box center [311, 203] width 525 height 377
click at [29, 48] on span "Episode" at bounding box center [26, 47] width 12 height 5
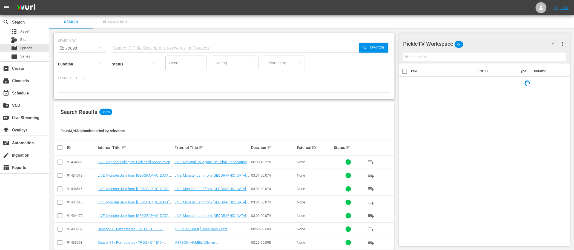
click at [205, 88] on div at bounding box center [224, 87] width 332 height 9
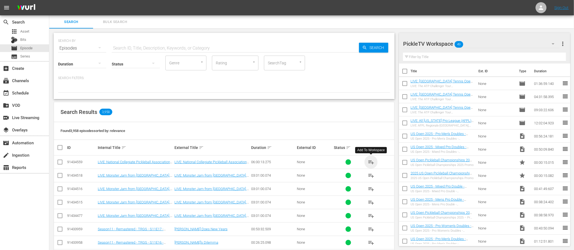
click at [371, 163] on span "playlist_add" at bounding box center [371, 162] width 7 height 7
click at [59, 161] on input "checkbox" at bounding box center [60, 163] width 7 height 7
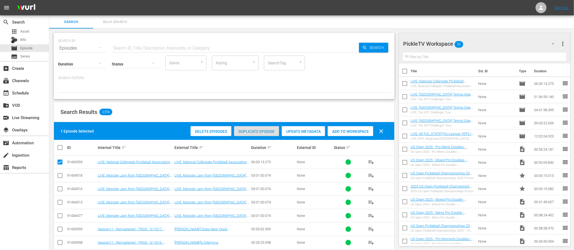
click at [271, 132] on span "Duplicate Episode" at bounding box center [256, 131] width 45 height 4
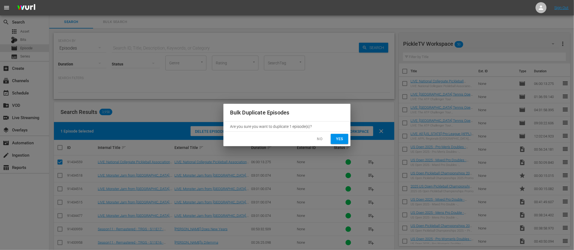
click at [341, 139] on span "Yes" at bounding box center [339, 139] width 9 height 7
checkbox input "false"
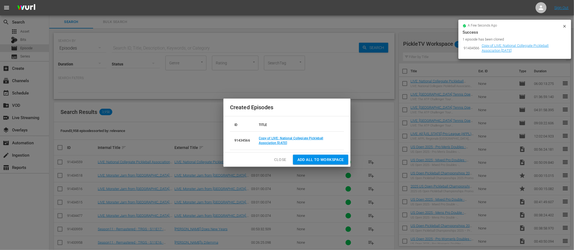
click at [281, 159] on span "Close" at bounding box center [280, 159] width 12 height 7
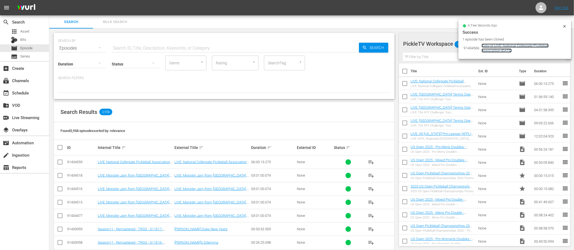
click at [507, 48] on link "Copy of LIVE: National Collegiate Pickleball Association 10/4/2025" at bounding box center [515, 48] width 67 height 9
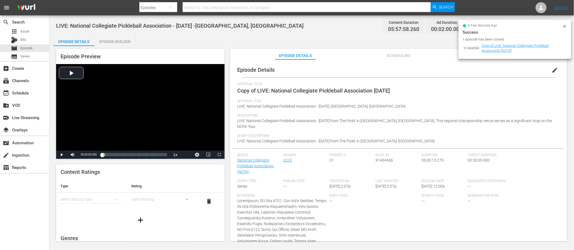
click at [552, 71] on span "edit" at bounding box center [555, 70] width 7 height 7
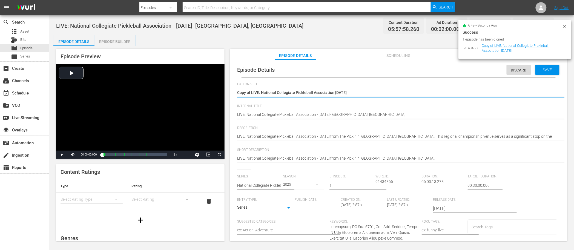
click at [340, 92] on textarea "Copy of LIVE: National Collegiate Pickleball Association 10/4/2025" at bounding box center [397, 93] width 320 height 7
type textarea "Copy of LIVE: National Collegiate Pickleball Association 10/5/2025"
drag, startPoint x: 252, startPoint y: 93, endPoint x: 229, endPoint y: 93, distance: 22.2
click at [229, 93] on div "Episode Preview Video Player is loading. Play Video Play Mute Current Time 00:0…" at bounding box center [311, 146] width 516 height 200
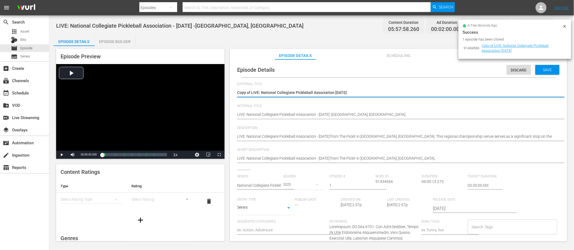
type textarea "LIVE: National Collegiate Pickleball Association [DATE]"
drag, startPoint x: 347, startPoint y: 93, endPoint x: 237, endPoint y: 92, distance: 110.3
type textarea "LIVE: National Collegiate Pickleball Association [DATE]"
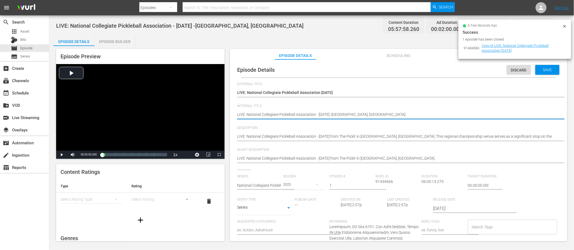
paste textarea "10/5"
type textarea "LIVE: National Collegiate Pickleball Association 10/5/2025 -Noblesville, IN"
drag, startPoint x: 336, startPoint y: 114, endPoint x: 235, endPoint y: 114, distance: 100.8
type textarea "LIVE: National Collegiate Pickleball Association 10/5/2025 -Noblesville, IN"
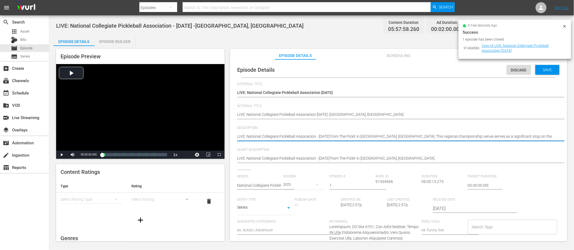
paste textarea "10/5"
type textarea "LIVE: National Collegiate Pickleball Association [DATE] from The Picklr in [GEO…"
drag, startPoint x: 336, startPoint y: 135, endPoint x: 235, endPoint y: 136, distance: 100.2
type textarea "LIVE: National Collegiate Pickleball Association [DATE] from The Picklr in [GEO…"
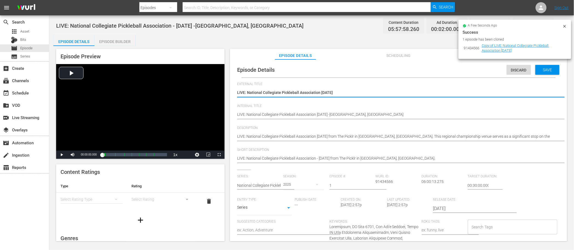
type textarea "LIVE: National Collegiate Pickleball Association -10/5/2025"
type textarea "LIVE: National Collegiate Pickleball Association - [DATE]"
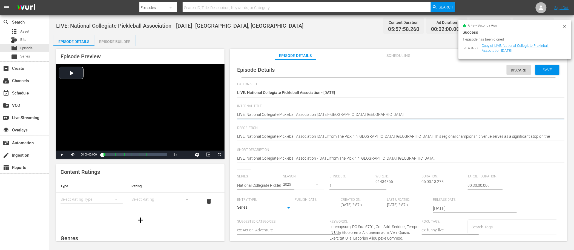
type textarea "LIVE: National Collegiate Pickleball Association -10/5/2025 -Noblesville, IN"
type textarea "LIVE: National Collegiate Pickleball Association - [DATE] -[GEOGRAPHIC_DATA], […"
click at [339, 114] on textarea "LIVE: National Collegiate Pickleball Association - [DATE] -[GEOGRAPHIC_DATA], […" at bounding box center [397, 115] width 320 height 7
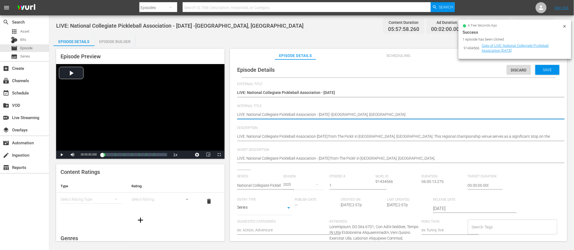
type textarea "LIVE: National Collegiate Pickleball Association - [DATE] - [GEOGRAPHIC_DATA], …"
click at [365, 114] on textarea "LIVE: National Collegiate Pickleball Association - [DATE] -[GEOGRAPHIC_DATA], […" at bounding box center [397, 115] width 320 height 7
drag, startPoint x: 373, startPoint y: 115, endPoint x: 232, endPoint y: 115, distance: 140.5
click at [232, 115] on div "Episode Details Discard Save External Title Copy of LIVE: National Collegiate P…" at bounding box center [398, 152] width 337 height 187
type textarea "LIVE: National Collegiate Pickleball Association - [DATE] - [GEOGRAPHIC_DATA], …"
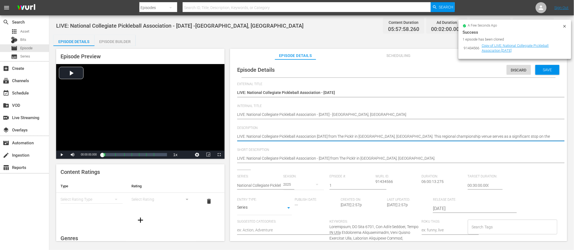
drag, startPoint x: 391, startPoint y: 137, endPoint x: 231, endPoint y: 135, distance: 159.6
click at [313, 138] on textarea "LIVE: National Collegiate Pickleball Association - [DATE] from The Picklr in [G…" at bounding box center [397, 137] width 320 height 7
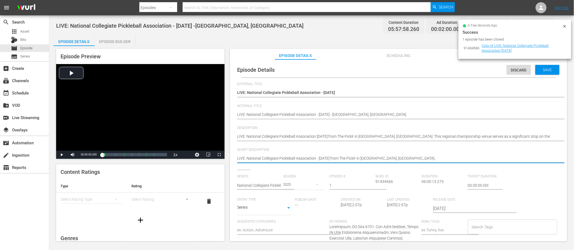
type textarea "LIVE: National Collegiate Pickleball Association - 10//2025 from The Picklr in …"
type textarea "LIVE: National Collegiate Pickleball Association - [DATE] from The Picklr in [G…"
click at [416, 158] on textarea "LIVE: National Collegiate Pickleball Association - [DATE] from The Picklr in [G…" at bounding box center [397, 159] width 320 height 7
type textarea "LIVE: National Collegiate Pickleball Association - [DATE] from The Picklr in [G…"
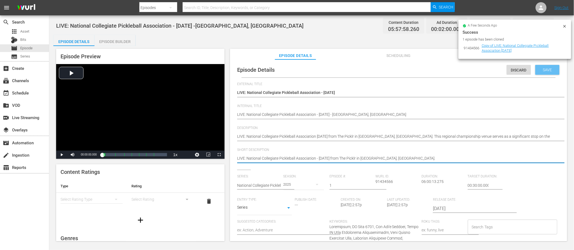
click at [545, 70] on span "Save" at bounding box center [548, 70] width 18 height 4
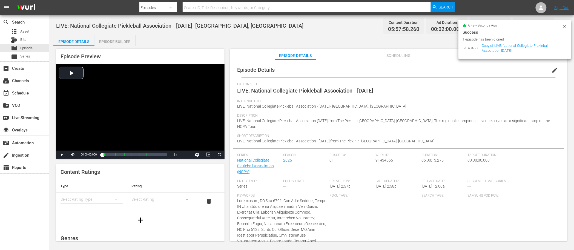
click at [387, 48] on div "Episode Preview Video Player is loading. Play Video Play Mute Current Time 00:0…" at bounding box center [311, 146] width 516 height 200
click at [565, 26] on icon at bounding box center [564, 26] width 2 height 2
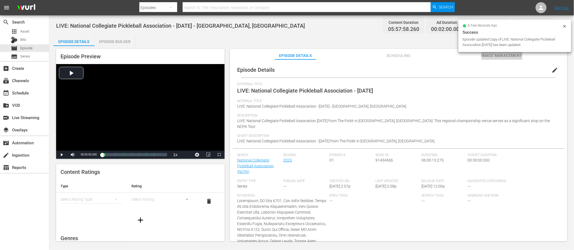
click at [506, 54] on span "Image Management" at bounding box center [501, 55] width 41 height 7
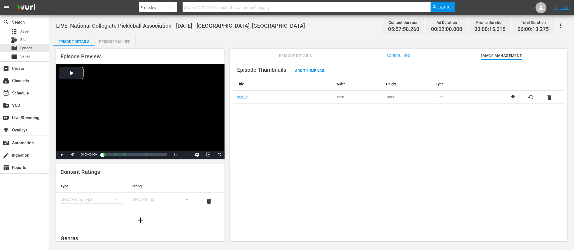
drag, startPoint x: 315, startPoint y: 124, endPoint x: 317, endPoint y: 118, distance: 6.4
click at [315, 124] on div "Episode Thumbnails Add Thumbnail Title Width Height Type default 1920 1080 .JPG…" at bounding box center [398, 152] width 337 height 187
click at [304, 28] on div "LIVE: National Collegiate Pickleball Association - 10/5/2025 - Noblesville, IN …" at bounding box center [311, 25] width 511 height 12
click at [366, 24] on div "LIVE: National Collegiate Pickleball Association - 10/5/2025 - Noblesville, IN …" at bounding box center [311, 25] width 511 height 12
click at [105, 41] on div "Episode Builder" at bounding box center [114, 41] width 41 height 13
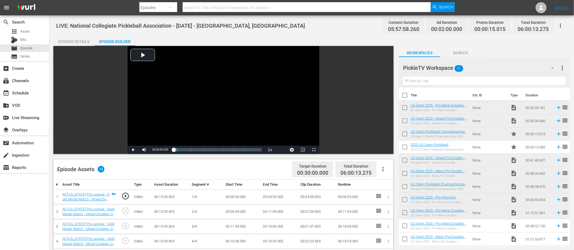
click at [80, 42] on div "Episode Details" at bounding box center [73, 41] width 41 height 13
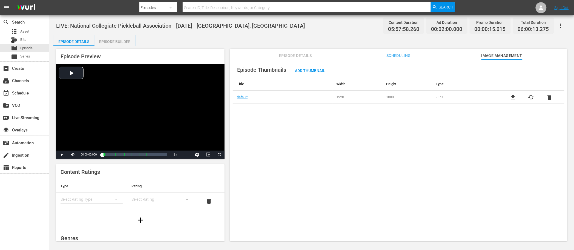
drag, startPoint x: 214, startPoint y: 42, endPoint x: 207, endPoint y: 42, distance: 7.1
click at [214, 42] on div "Episode Details Episode Builder Episode Preview Video Player is loading. Play V…" at bounding box center [311, 140] width 516 height 211
click at [35, 48] on div "movie Episode" at bounding box center [24, 48] width 49 height 8
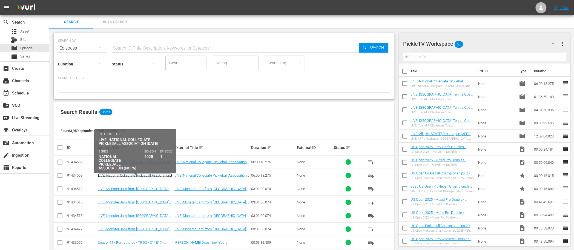
click at [151, 177] on link "LIVE: National Collegiate Pickleball Association - [DATE] -[GEOGRAPHIC_DATA], […" at bounding box center [135, 179] width 74 height 12
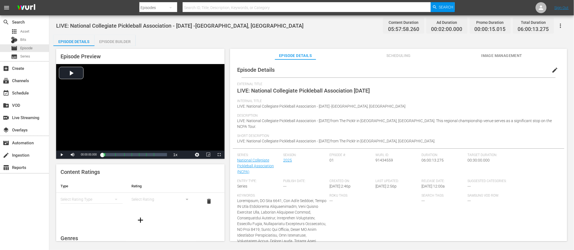
click at [507, 51] on button "Image Management" at bounding box center [501, 54] width 41 height 11
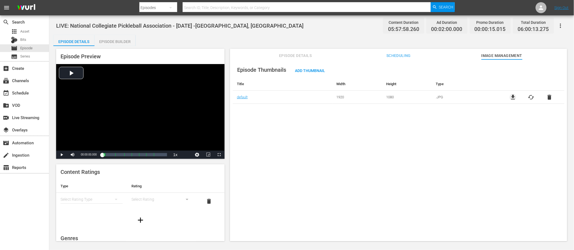
click at [514, 97] on span "file_download" at bounding box center [513, 97] width 7 height 7
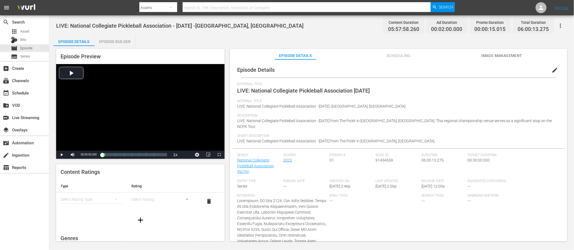
click at [515, 54] on span "Image Management" at bounding box center [501, 55] width 41 height 7
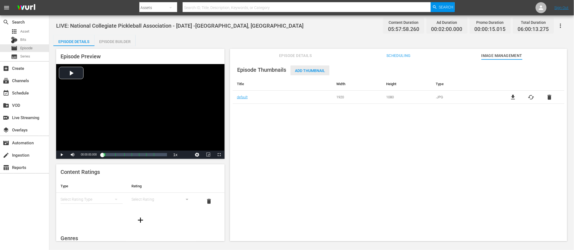
click at [319, 67] on div "Add Thumbnail" at bounding box center [310, 70] width 39 height 10
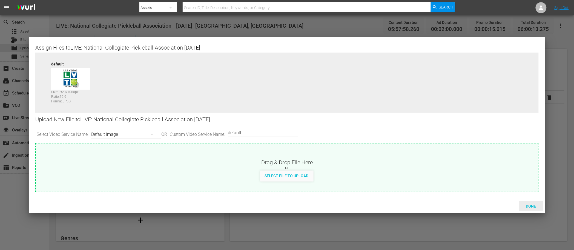
click at [528, 205] on span "Done" at bounding box center [531, 206] width 19 height 4
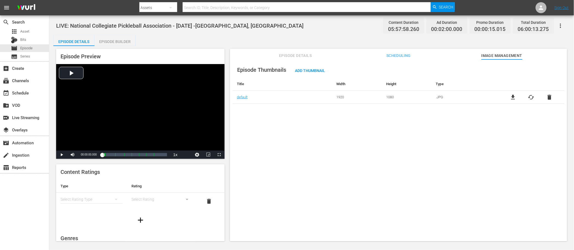
click at [281, 139] on div "Episode Thumbnails Add Thumbnail Title Width Height Type default 1920 1080 .JPG…" at bounding box center [398, 152] width 337 height 187
click at [280, 39] on div "Episode Details Episode Builder Episode Preview Video Player is loading. Play V…" at bounding box center [311, 140] width 516 height 211
click at [123, 45] on div "Episode Builder" at bounding box center [114, 41] width 41 height 13
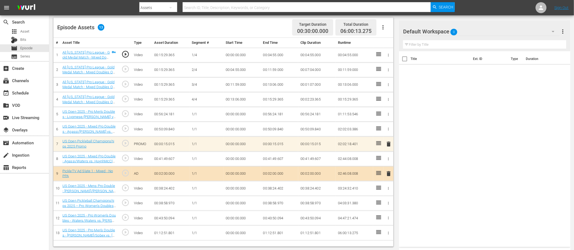
scroll to position [142, 0]
click at [388, 234] on icon "button" at bounding box center [388, 233] width 4 height 4
click at [376, 236] on span "DELETE ASSET" at bounding box center [370, 238] width 34 height 5
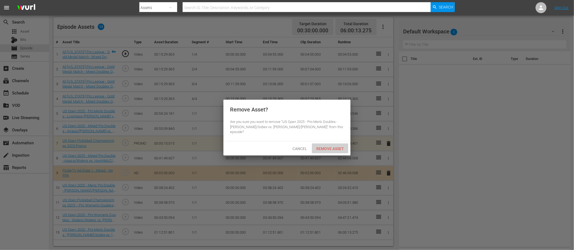
click at [340, 146] on span "Remove Asset" at bounding box center [330, 148] width 36 height 4
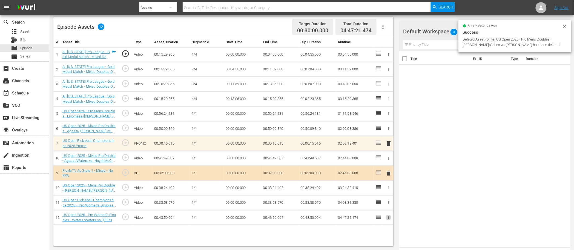
click at [388, 217] on icon "button" at bounding box center [388, 217] width 4 height 4
click at [374, 235] on span "DELETE ASSET" at bounding box center [370, 237] width 34 height 5
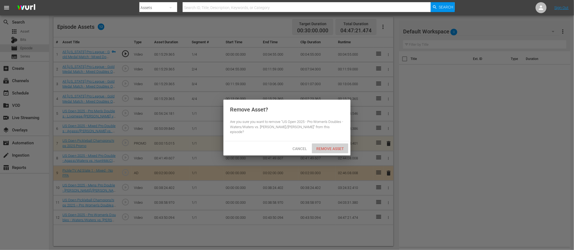
click at [331, 146] on span "Remove Asset" at bounding box center [330, 148] width 36 height 4
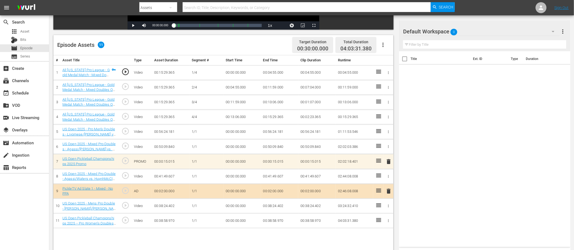
scroll to position [122, 0]
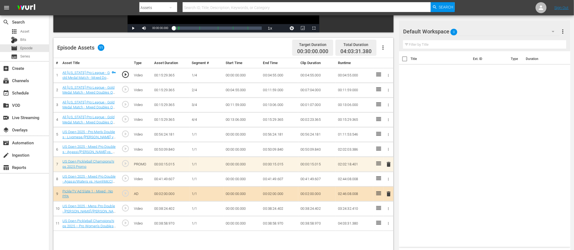
click at [388, 192] on span "delete" at bounding box center [389, 194] width 7 height 7
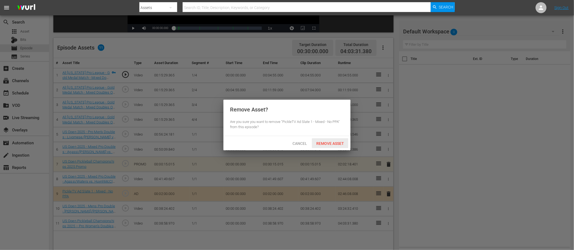
click at [328, 146] on div "Remove Asset" at bounding box center [330, 143] width 36 height 10
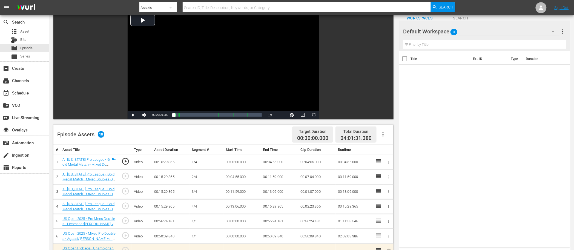
scroll to position [0, 0]
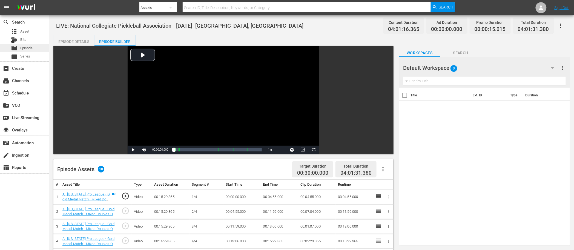
click at [33, 50] on div "movie Episode" at bounding box center [24, 48] width 49 height 8
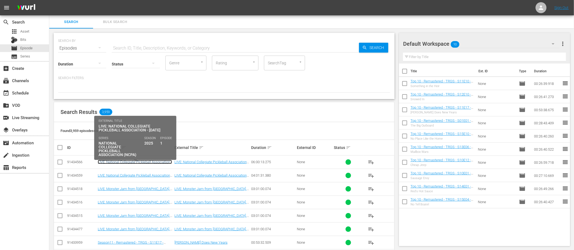
click at [143, 160] on link "LIVE: National Collegiate Pickleball Association - [DATE] - [GEOGRAPHIC_DATA], …" at bounding box center [135, 166] width 74 height 12
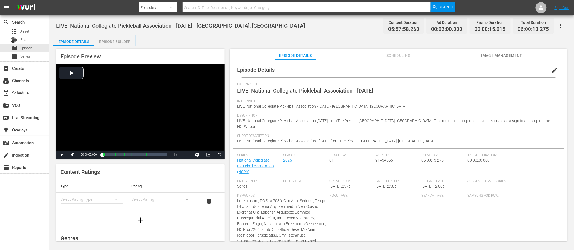
click at [552, 70] on span "edit" at bounding box center [555, 70] width 7 height 7
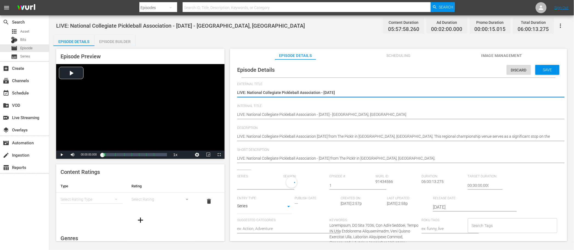
type input "National Collegiate Pickleball Association (NCPA)"
click at [327, 92] on textarea "LIVE: National Collegiate Pickleball Association - [DATE]" at bounding box center [397, 93] width 320 height 7
type textarea "LIVE: National Collegiate Pickleball Association - [DATE]"
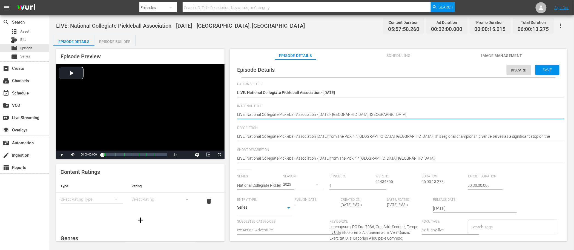
type textarea "LIVE: National Collegiate Pickleball Association - [DATE] - [GEOGRAPHIC_DATA], …"
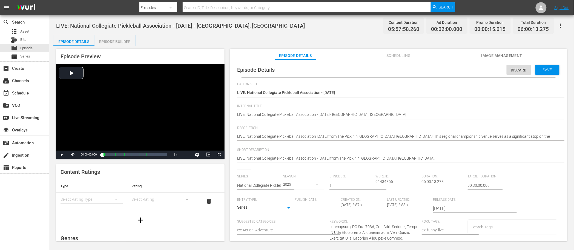
click at [323, 136] on textarea "LIVE: National Collegiate Pickleball Association [DATE] from The Picklr in [GEO…" at bounding box center [397, 137] width 320 height 7
type textarea "LIVE: National Collegiate Pickleball Association [DATE] from The Picklr in [GEO…"
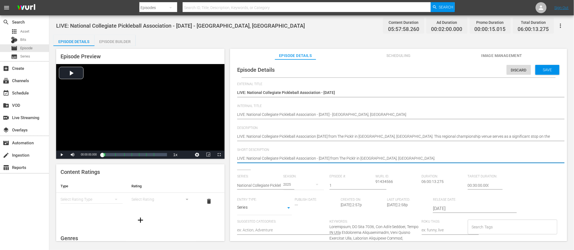
type textarea "LIVE: National Collegiate Pickleball Association - [DATE] from The Picklr in [G…"
click at [350, 43] on div "Episode Details Episode Builder Episode Preview Video Player is loading. Play V…" at bounding box center [311, 140] width 516 height 211
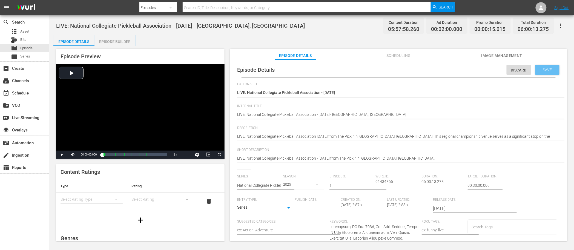
click at [542, 68] on span "Save" at bounding box center [548, 70] width 18 height 4
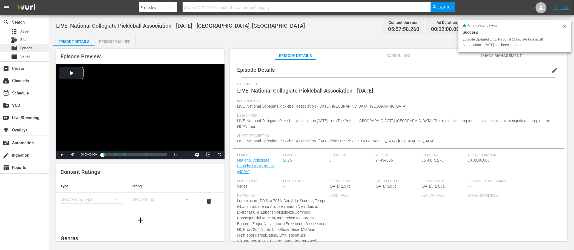
click at [34, 48] on div "movie Episode" at bounding box center [24, 48] width 49 height 8
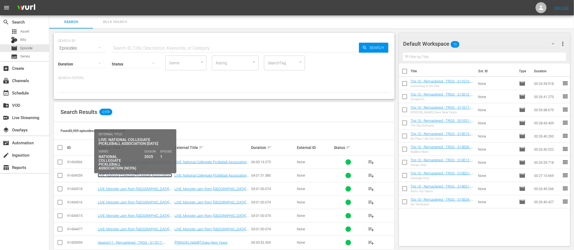
click at [147, 174] on link "LIVE: National Collegiate Pickleball Association - [DATE] -[GEOGRAPHIC_DATA], […" at bounding box center [135, 179] width 74 height 12
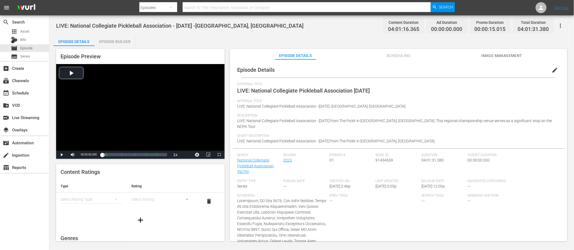
drag, startPoint x: 553, startPoint y: 67, endPoint x: 507, endPoint y: 80, distance: 47.7
click at [553, 67] on span "edit" at bounding box center [555, 70] width 7 height 7
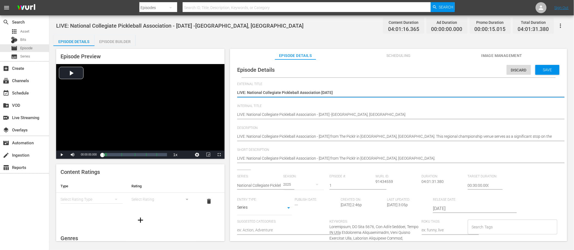
click at [326, 93] on textarea "LIVE: National Collegiate Pickleball Association [DATE]" at bounding box center [397, 93] width 320 height 7
type textarea "LIVE: National Collegiate Pickleball Association [DATE]"
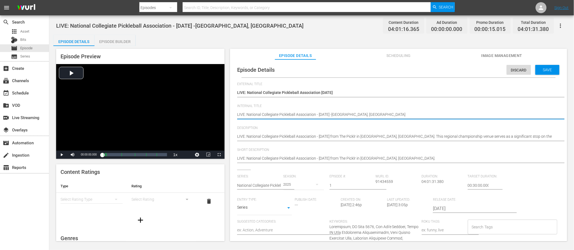
type textarea "LIVE: National Collegiate Pickleball Association - [DATE] -[GEOGRAPHIC_DATA], […"
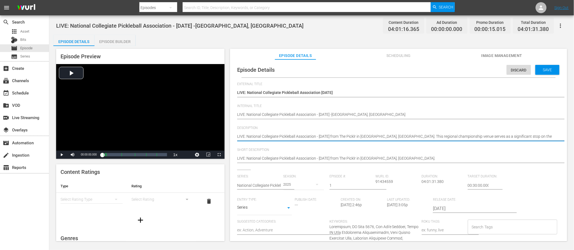
type textarea "LIVE: National Collegiate Pickleball Association - [DATE] from The Picklr in [G…"
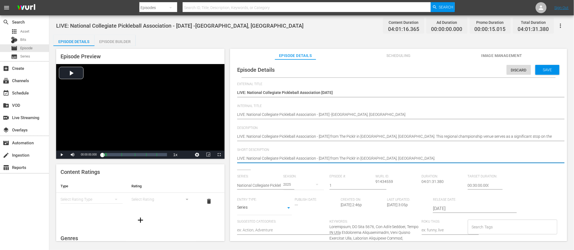
type textarea "LIVE: National Collegiate Pickleball Association - [DATE] from The Picklr in [G…"
click at [544, 72] on div "Save" at bounding box center [547, 70] width 24 height 10
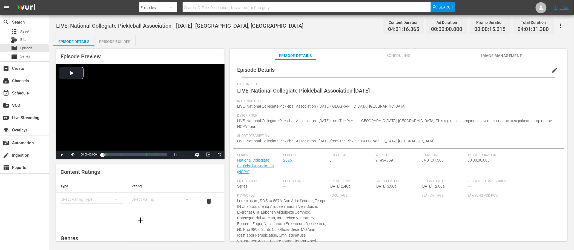
drag, startPoint x: 356, startPoint y: 90, endPoint x: 384, endPoint y: 90, distance: 27.7
click at [384, 90] on div "External Title LIVE: National Collegiate Pickleball Association [DATE]" at bounding box center [398, 90] width 323 height 17
click at [552, 70] on span "edit" at bounding box center [555, 70] width 7 height 7
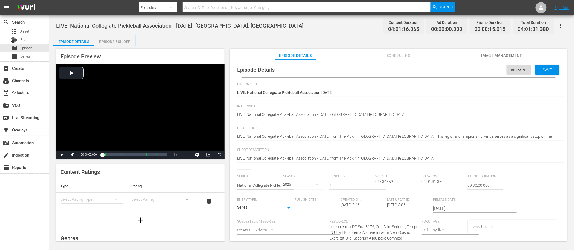
drag, startPoint x: 342, startPoint y: 94, endPoint x: 319, endPoint y: 93, distance: 23.6
type textarea "LIVE: National Collegiate Pickleball Association"
type textarea "LIVE: National Collegiate Pickleball Association -"
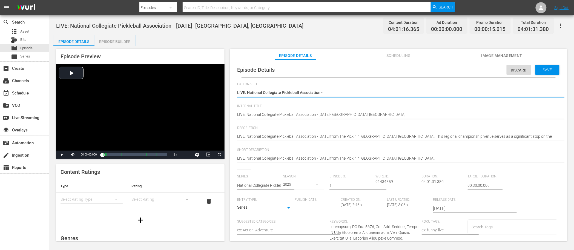
type textarea "LIVE: National Collegiate Pickleball Association -"
type textarea "LIVE: National Collegiate Pickleball Association - R"
type textarea "LIVE: National Collegiate Pickleball Association - Re"
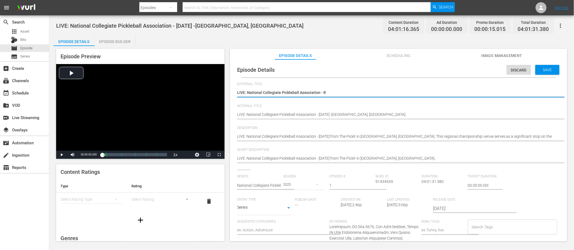
type textarea "LIVE: National Collegiate Pickleball Association - Re"
type textarea "LIVE: National Collegiate Pickleball Association - Reg"
type textarea "LIVE: National Collegiate Pickleball Association - Regi"
type textarea "LIVE: National Collegiate Pickleball Association - Regio"
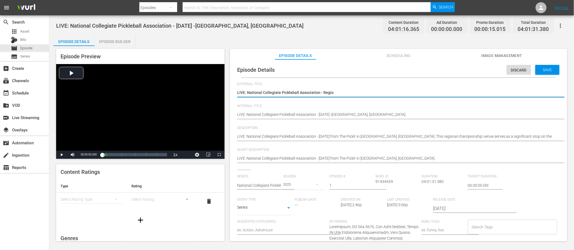
type textarea "LIVE: National Collegiate Pickleball Association - Region"
type textarea "LIVE: National Collegiate Pickleball Association - Regiona"
type textarea "LIVE: National Collegiate Pickleball Association - Regional"
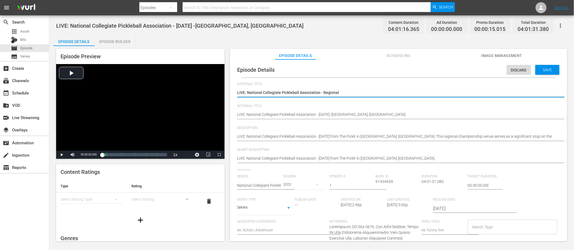
type textarea "LIVE: National Collegiate Pickleball Association - Regionals"
click at [539, 71] on span "Save" at bounding box center [548, 70] width 18 height 4
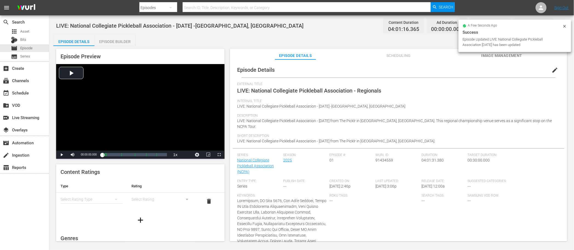
click at [555, 70] on button "edit" at bounding box center [554, 70] width 13 height 13
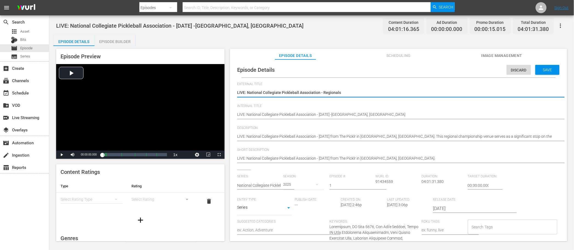
click at [343, 92] on textarea "LIVE: National Collegiate Pickleball Association - Regionals" at bounding box center [397, 93] width 320 height 7
type textarea "LIVE: National Collegiate Pickleball Association - Regionals"
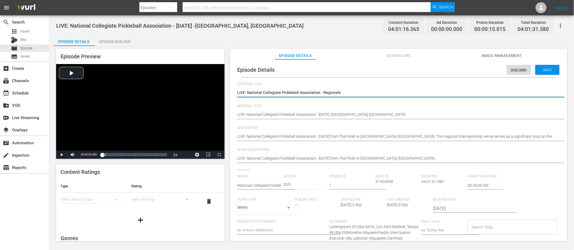
click at [339, 34] on div "LIVE: National Collegiate Pickleball Association - [DATE] -[GEOGRAPHIC_DATA], I…" at bounding box center [311, 128] width 525 height 227
click at [32, 45] on span "Episode" at bounding box center [26, 47] width 12 height 5
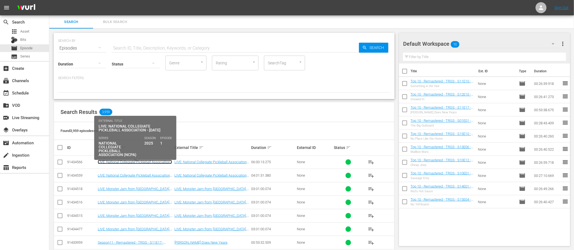
click at [148, 163] on link "LIVE: National Collegiate Pickleball Association - [DATE] - [GEOGRAPHIC_DATA], …" at bounding box center [135, 166] width 74 height 12
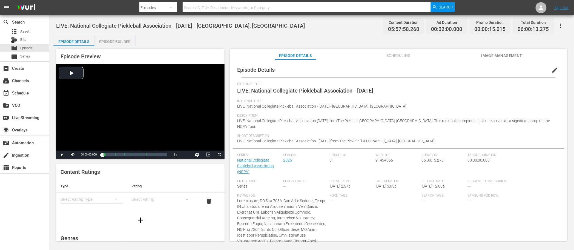
drag, startPoint x: 550, startPoint y: 70, endPoint x: 489, endPoint y: 80, distance: 61.6
click at [552, 70] on span "edit" at bounding box center [555, 70] width 7 height 7
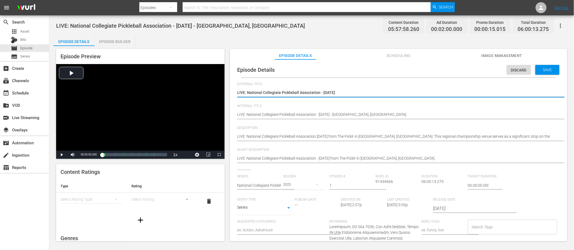
drag, startPoint x: 322, startPoint y: 92, endPoint x: 361, endPoint y: 96, distance: 39.8
click at [361, 96] on textarea "LIVE: National Collegiate Pickleball Association - [DATE]" at bounding box center [397, 93] width 320 height 7
type textarea "LIVE: National Collegiate Pickleball Association - R"
type textarea "LIVE: National Collegiate Pickleball Association - Re"
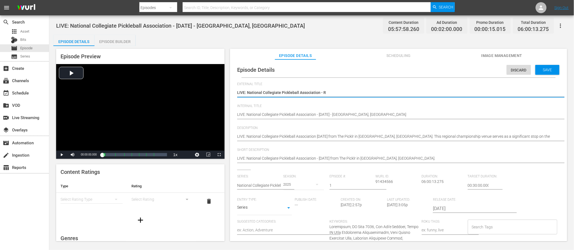
type textarea "LIVE: National Collegiate Pickleball Association - Re"
type textarea "LIVE: National Collegiate Pickleball Association - Reg"
type textarea "LIVE: National Collegiate Pickleball Association - Regi"
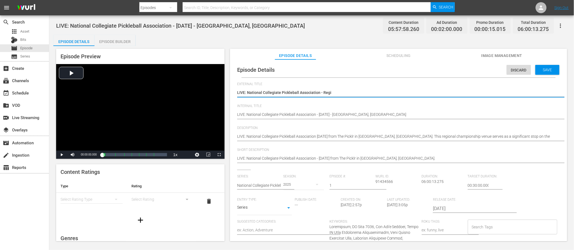
type textarea "LIVE: National Collegiate Pickleball Association - Regio"
type textarea "LIVE: National Collegiate Pickleball Association - Region"
type textarea "LIVE: National Collegiate Pickleball Association - Regiona"
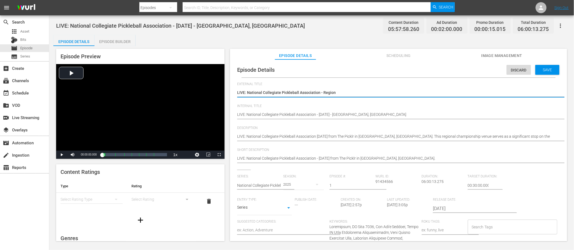
type textarea "LIVE: National Collegiate Pickleball Association - Regiona"
type textarea "LIVE: National Collegiate Pickleball Association - Regional"
type textarea "LIVE: National Collegiate Pickleball Association - Regionals"
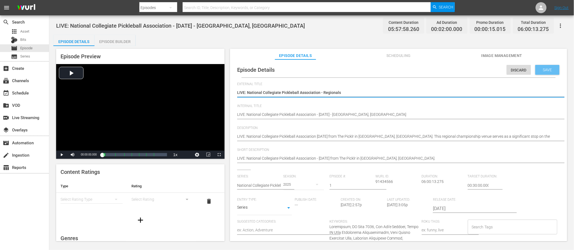
drag, startPoint x: 535, startPoint y: 71, endPoint x: 475, endPoint y: 72, distance: 60.0
click at [539, 71] on span "Save" at bounding box center [548, 70] width 18 height 4
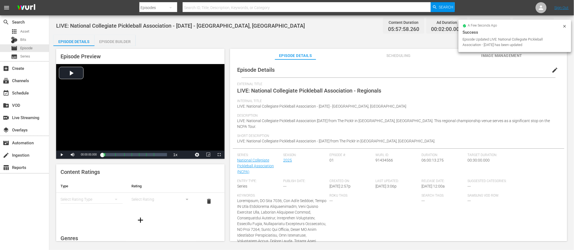
click at [232, 41] on div "Episode Details Episode Builder Episode Preview Video Player is loading. Play V…" at bounding box center [311, 140] width 516 height 211
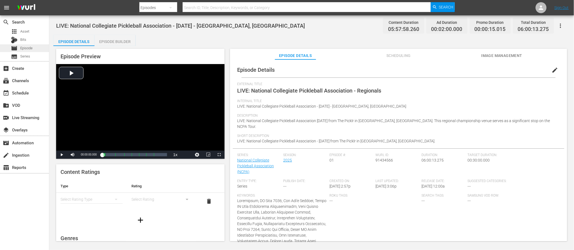
click at [29, 48] on span "Episode" at bounding box center [26, 47] width 12 height 5
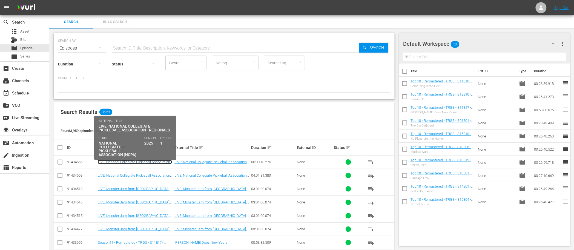
click at [160, 164] on link "LIVE: National Collegiate Pickleball Association - [DATE] - [GEOGRAPHIC_DATA], …" at bounding box center [135, 166] width 74 height 12
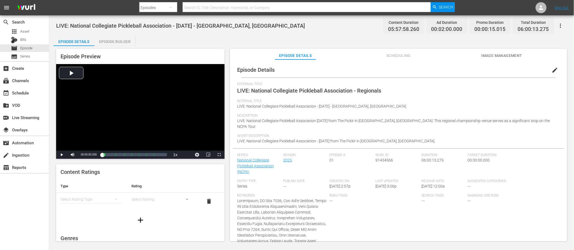
click at [519, 120] on span "LIVE: National Collegiate Pickleball Association [DATE] from The Picklr in [GEO…" at bounding box center [393, 124] width 313 height 10
click at [338, 33] on div "LIVE: National Collegiate Pickleball Association - [DATE] - [GEOGRAPHIC_DATA], …" at bounding box center [311, 128] width 525 height 227
drag, startPoint x: 551, startPoint y: 69, endPoint x: 540, endPoint y: 80, distance: 15.9
click at [552, 69] on span "edit" at bounding box center [555, 70] width 7 height 7
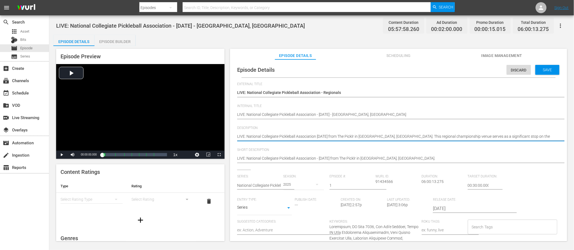
click at [519, 136] on textarea "LIVE: National Collegiate Pickleball Association [DATE] from The Picklr in [GEO…" at bounding box center [397, 137] width 320 height 7
type textarea "LIVE: National Collegiate Pickleball Association [DATE] from The Picklr in [GEO…"
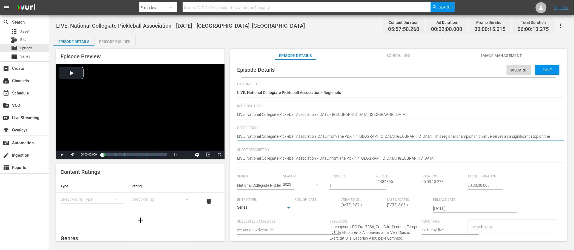
type textarea "LIVE: National Collegiate Pickleball Association [DATE] from The Picklr in [GEO…"
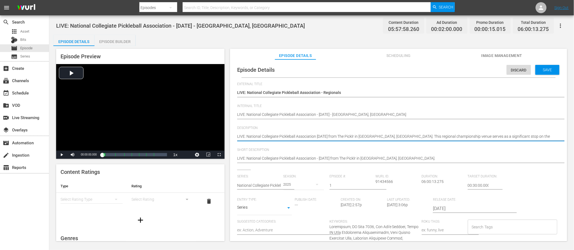
type textarea "LIVE: National Collegiate Pickleball Association [DATE] from The Picklr in [GEO…"
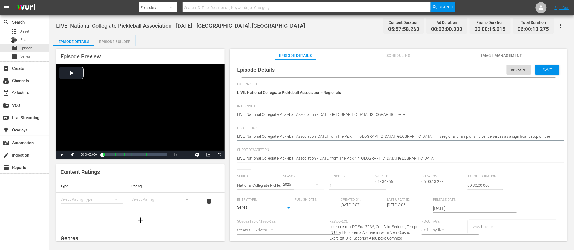
type textarea "LIVE: National Collegiate Pickleball Association [DATE] from The Picklr in [GEO…"
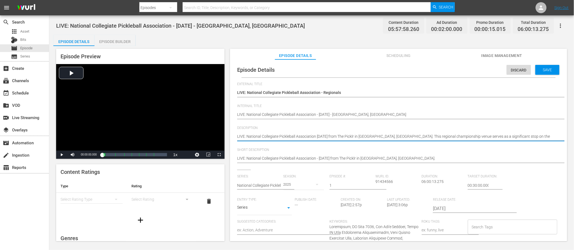
type textarea "LIVE: National Collegiate Pickleball Association [DATE] from The Picklr in [GEO…"
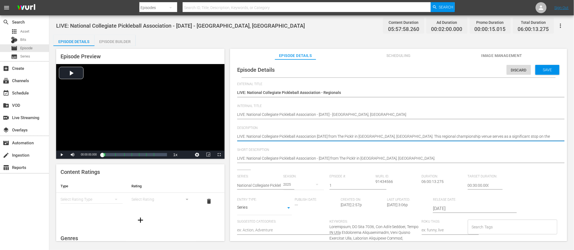
type textarea "LIVE: National Collegiate Pickleball Association [DATE] from The Picklr in [GEO…"
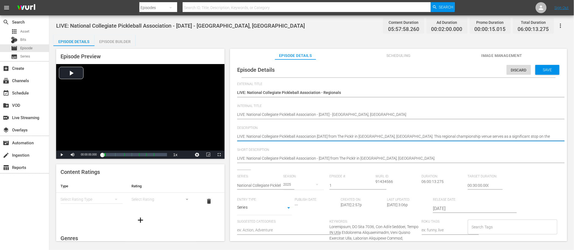
type textarea "LIVE: National Collegiate Pickleball Association [DATE] from The Picklr in [GEO…"
drag, startPoint x: 550, startPoint y: 136, endPoint x: 392, endPoint y: 138, distance: 158.0
click at [389, 138] on textarea "LIVE: National Collegiate Pickleball Association [DATE] from The Picklr in [GEO…" at bounding box center [397, 137] width 320 height 7
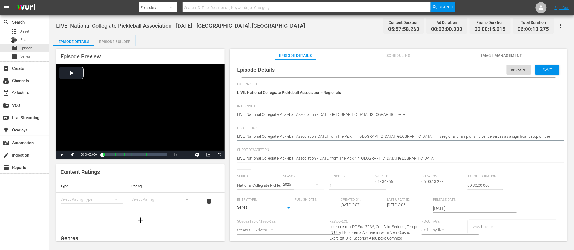
click at [399, 137] on textarea "LIVE: National Collegiate Pickleball Association [DATE] from The Picklr in [GEO…" at bounding box center [397, 137] width 320 height 7
drag, startPoint x: 391, startPoint y: 136, endPoint x: 547, endPoint y: 136, distance: 155.8
click at [547, 136] on textarea "LIVE: National Collegiate Pickleball Association [DATE] from The Picklr in [GEO…" at bounding box center [397, 137] width 320 height 7
type textarea "LIVE: National Collegiate Pickleball Association [DATE] from The Picklr in [GEO…"
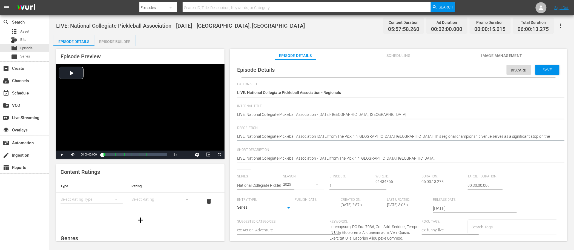
type textarea "LIVE: National Collegiate Pickleball Association [DATE] from The Picklr in [GEO…"
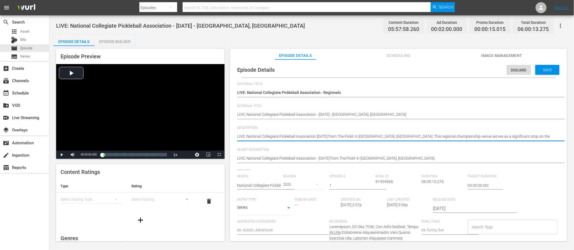
type textarea "LIVE: National Collegiate Pickleball Association [DATE] from The Picklr in [GEO…"
drag, startPoint x: 515, startPoint y: 72, endPoint x: 438, endPoint y: 80, distance: 77.2
click at [514, 71] on span "Discard" at bounding box center [519, 70] width 24 height 4
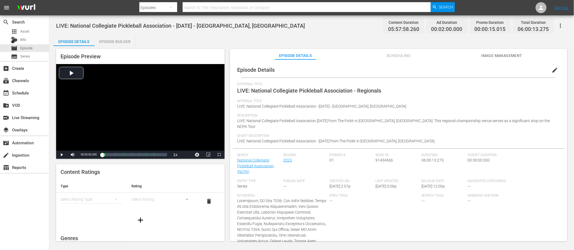
click at [330, 33] on div "LIVE: National Collegiate Pickleball Association - [DATE] - [GEOGRAPHIC_DATA], …" at bounding box center [311, 128] width 525 height 227
click at [34, 49] on div "movie Episode" at bounding box center [24, 48] width 49 height 8
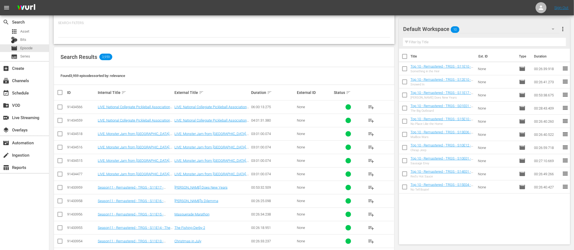
scroll to position [61, 0]
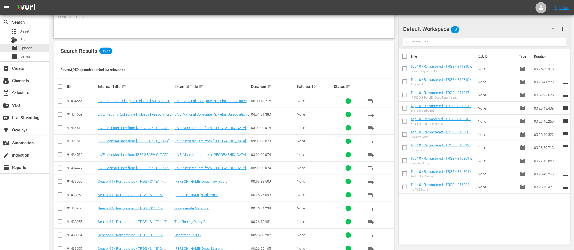
click at [264, 72] on div "Found 3,959 episodes sorted by: relevance" at bounding box center [224, 70] width 340 height 18
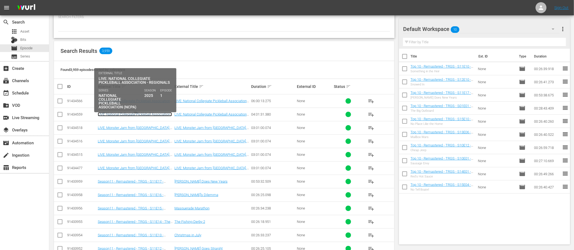
click at [126, 115] on link "LIVE: National Collegiate Pickleball Association - [DATE] -[GEOGRAPHIC_DATA], […" at bounding box center [135, 118] width 74 height 12
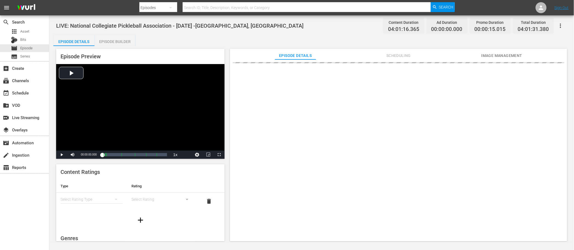
click at [559, 25] on icon "button" at bounding box center [560, 25] width 7 height 7
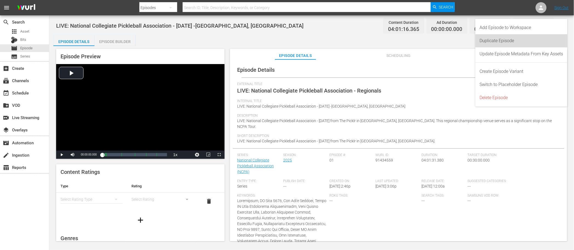
click at [534, 43] on div "Duplicate Episode" at bounding box center [522, 40] width 84 height 13
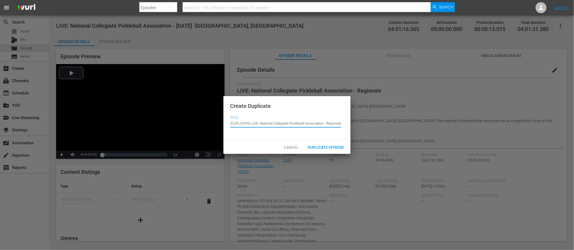
drag, startPoint x: 251, startPoint y: 123, endPoint x: 219, endPoint y: 122, distance: 32.4
click at [219, 122] on div "Create Duplicate Title Episode Title (DUPLICATE) LIVE: National Collegiate Pick…" at bounding box center [287, 125] width 574 height 250
click at [219, 122] on div at bounding box center [287, 125] width 574 height 250
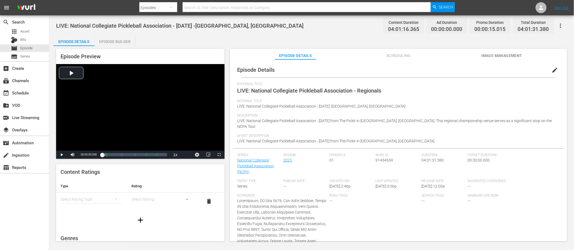
click at [306, 33] on div "LIVE: National Collegiate Pickleball Association - [DATE] -[GEOGRAPHIC_DATA], I…" at bounding box center [311, 128] width 525 height 227
